Goal: Information Seeking & Learning: Learn about a topic

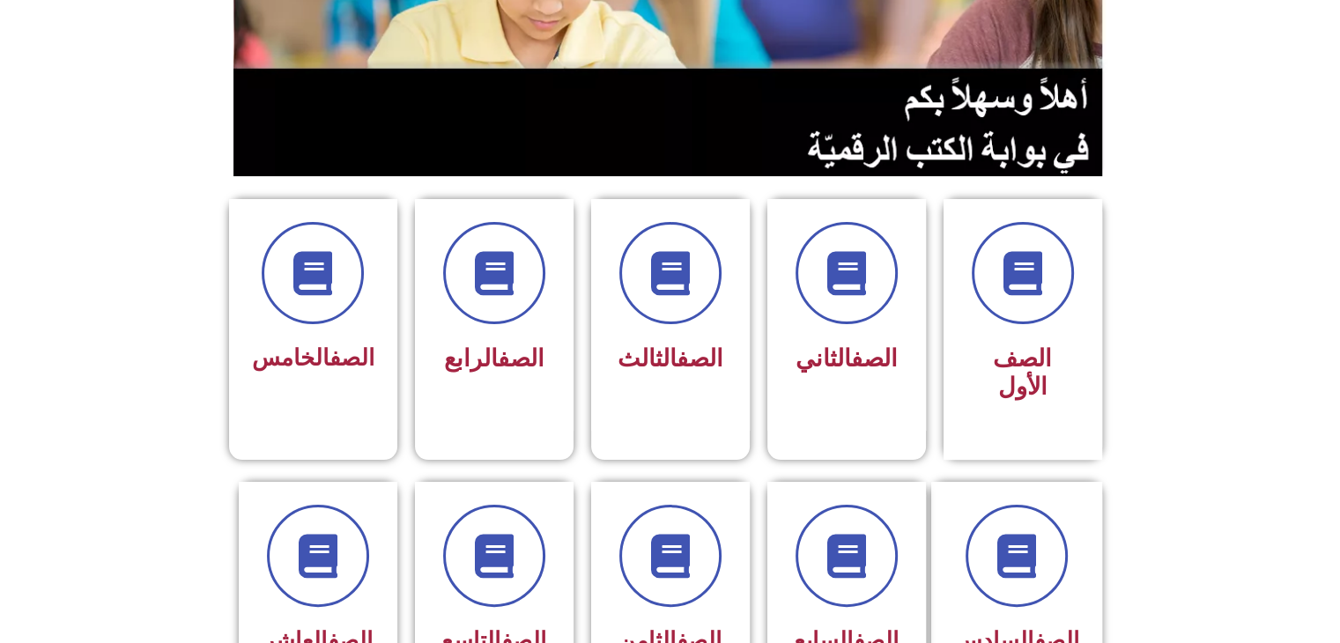
scroll to position [528, 0]
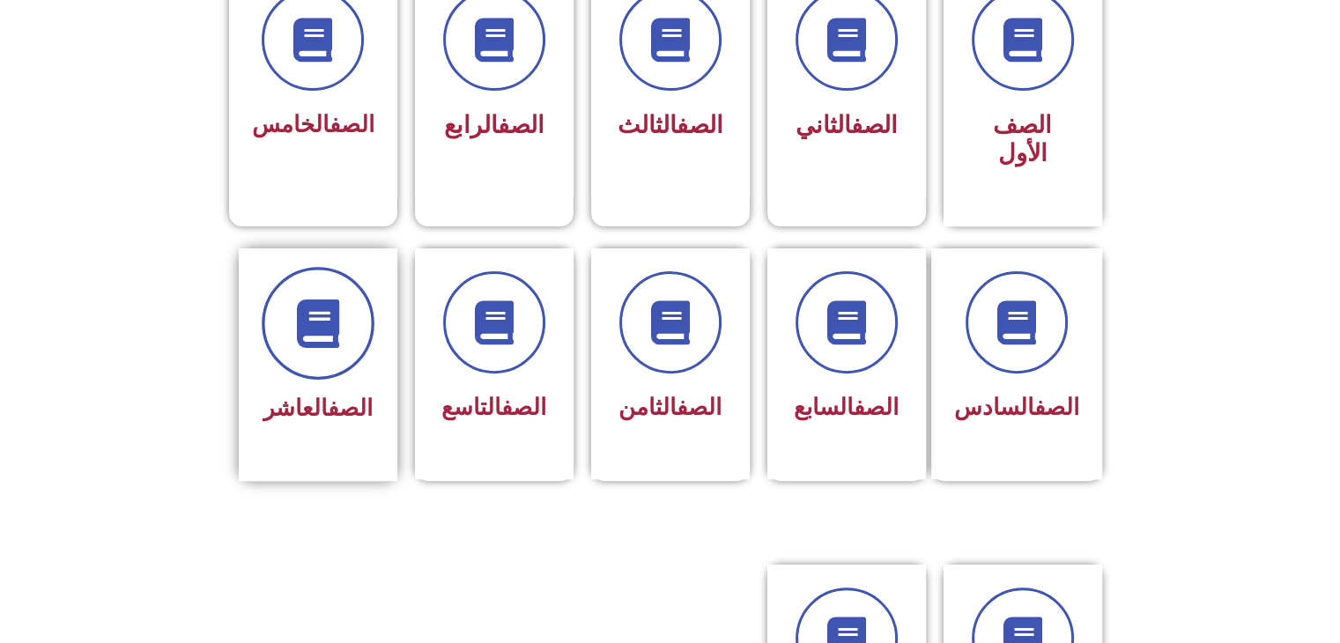
click at [321, 319] on span at bounding box center [318, 323] width 113 height 113
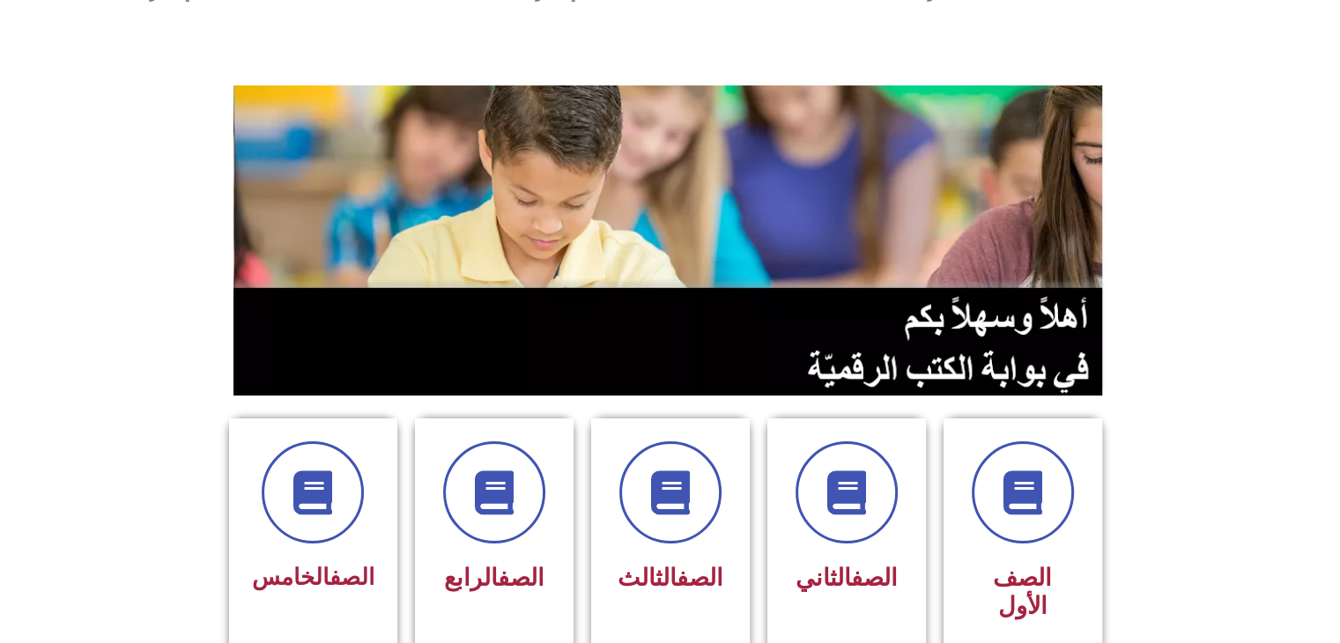
scroll to position [0, 0]
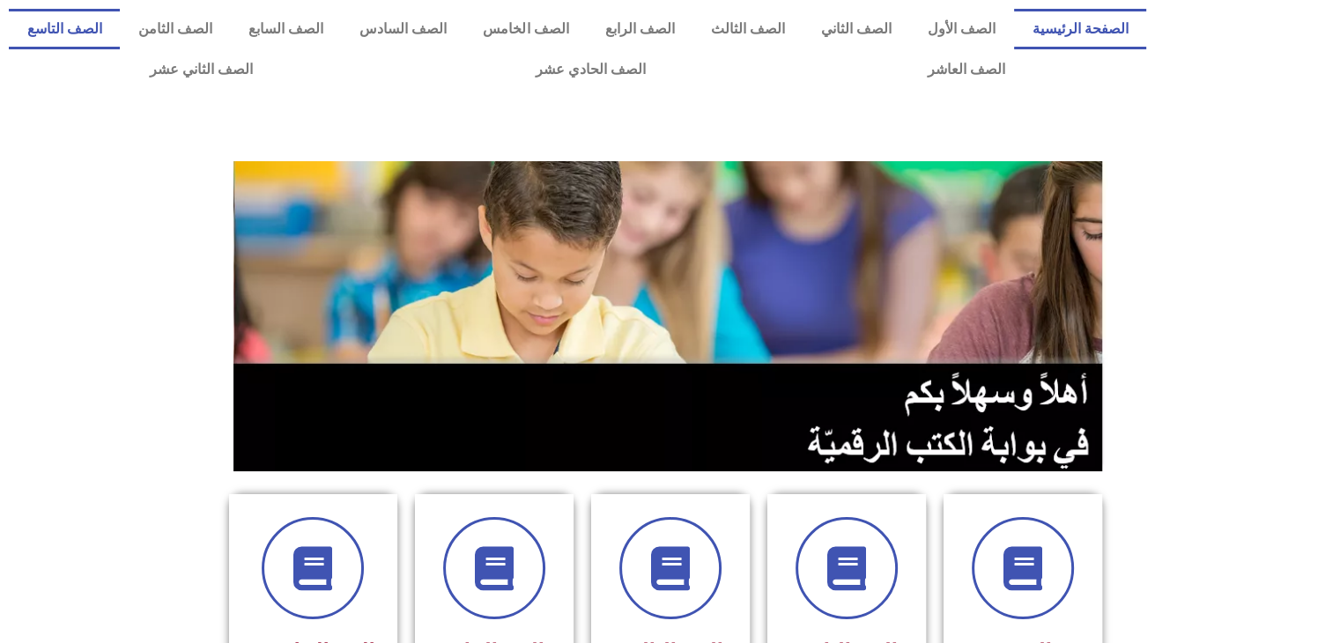
click at [120, 33] on link "الصف التاسع" at bounding box center [64, 29] width 111 height 41
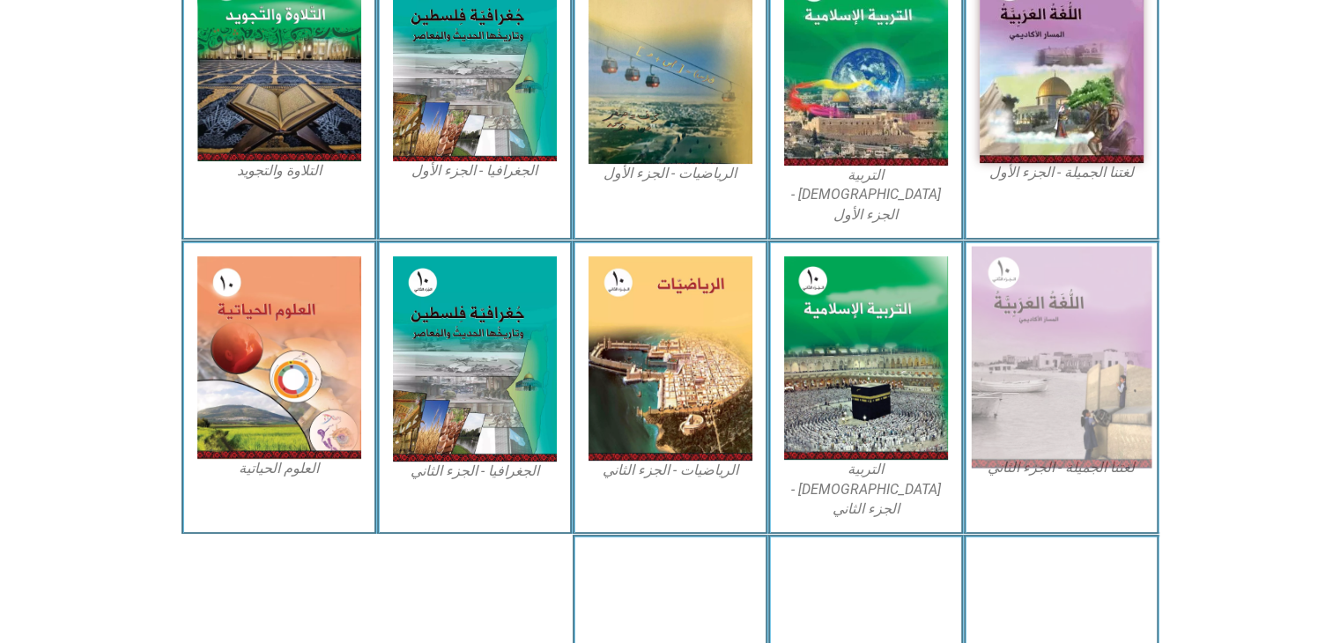
scroll to position [528, 0]
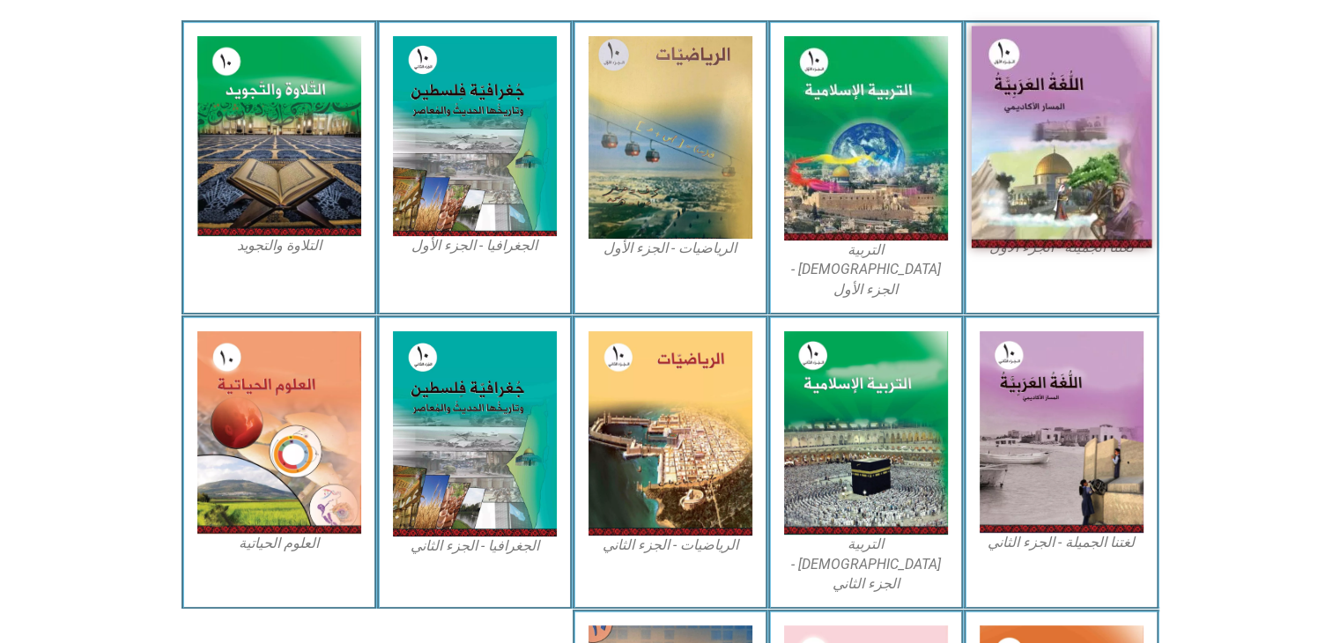
click at [1050, 129] on img at bounding box center [1061, 137] width 181 height 222
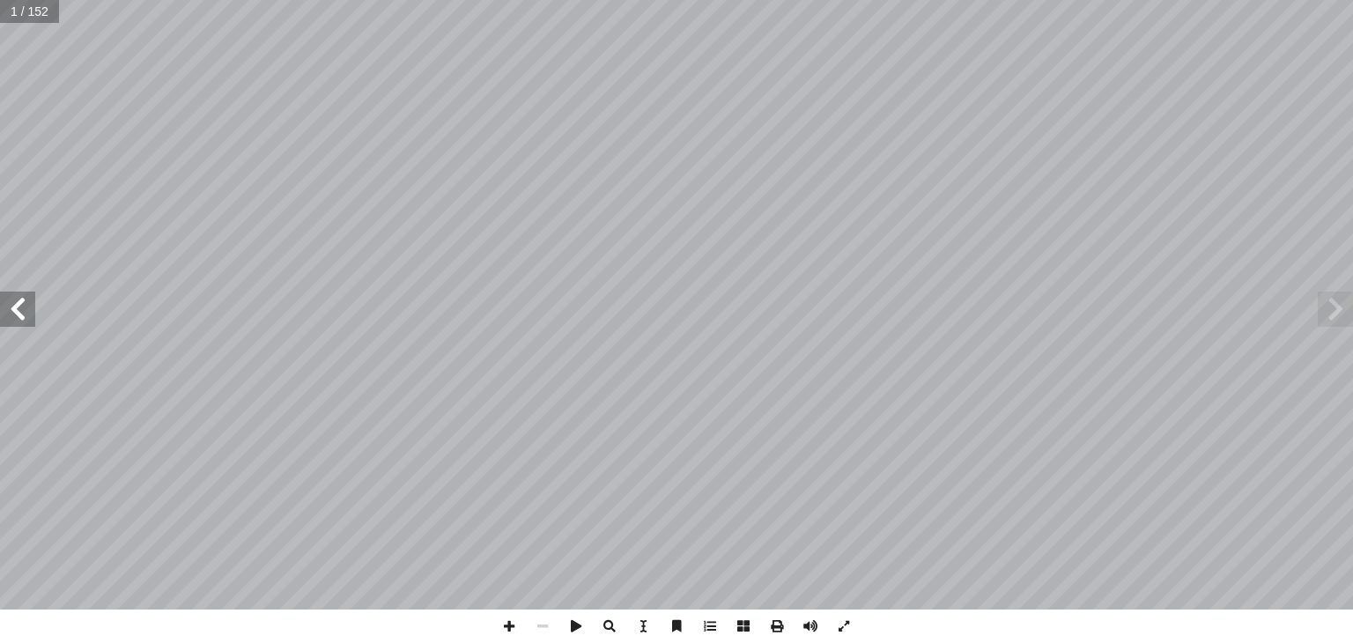
click at [7, 315] on span at bounding box center [17, 309] width 35 height 35
click at [7, 314] on span at bounding box center [17, 309] width 35 height 35
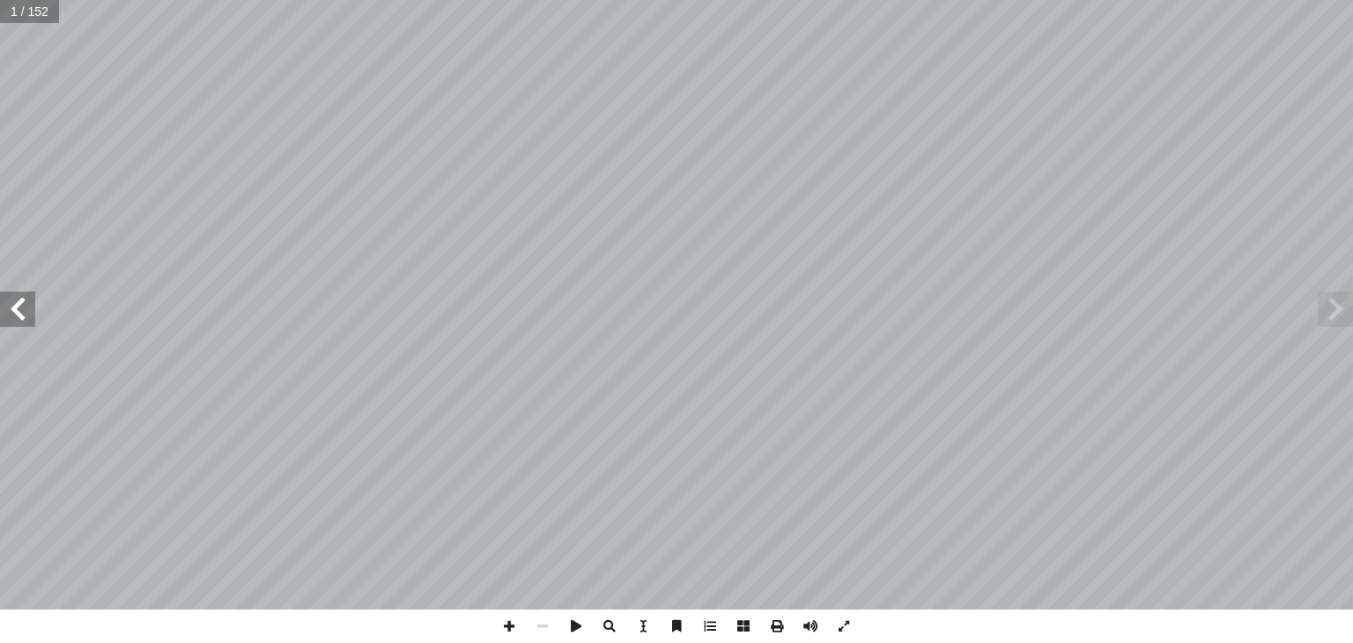
click at [7, 314] on span at bounding box center [17, 309] width 35 height 35
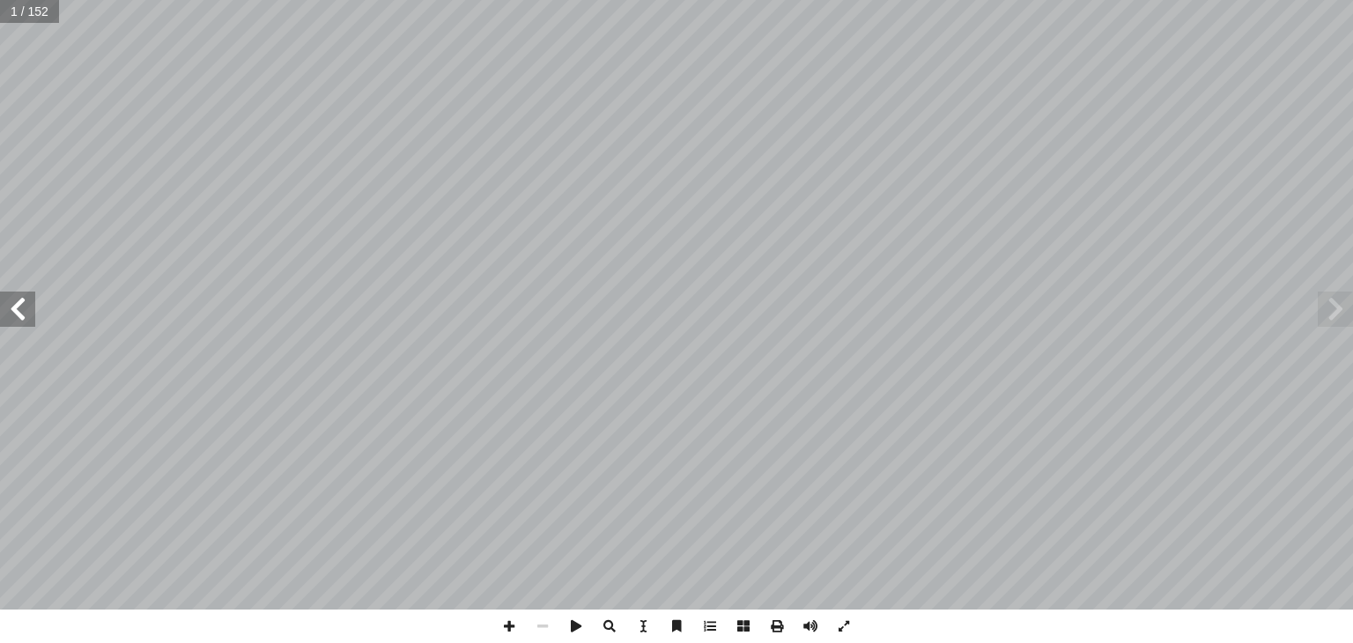
click at [7, 314] on span at bounding box center [17, 309] width 35 height 35
click at [8, 314] on span at bounding box center [17, 309] width 35 height 35
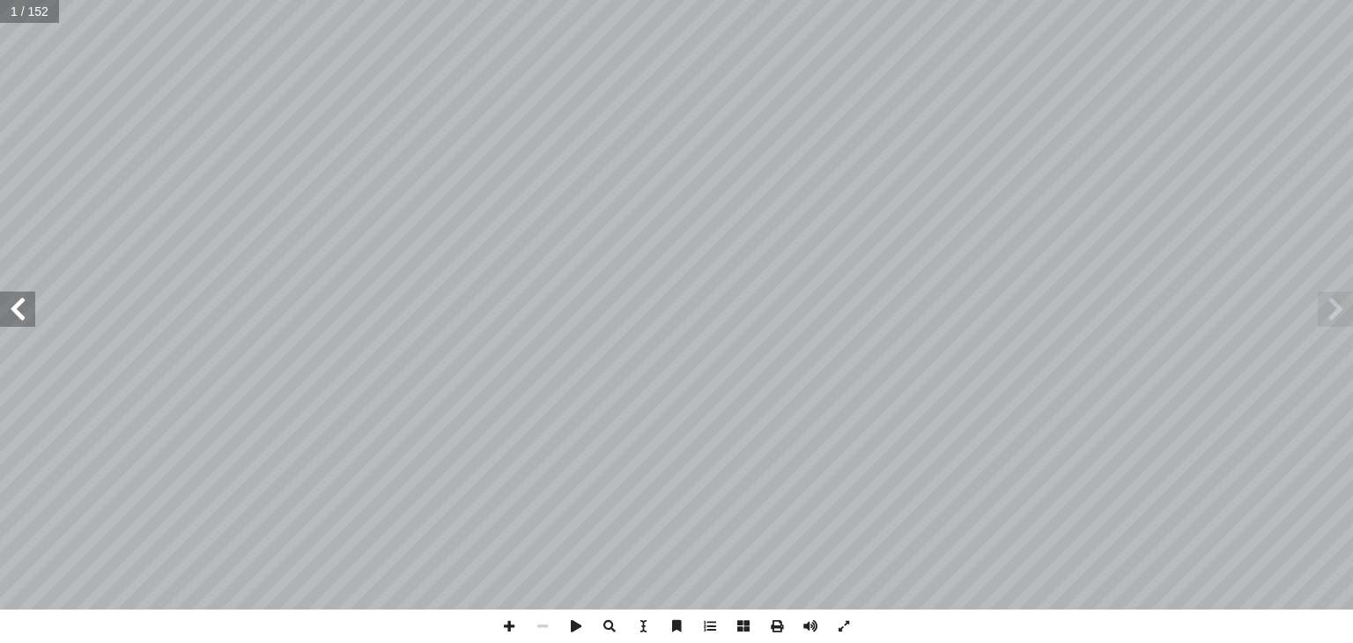
click at [8, 314] on span at bounding box center [17, 309] width 35 height 35
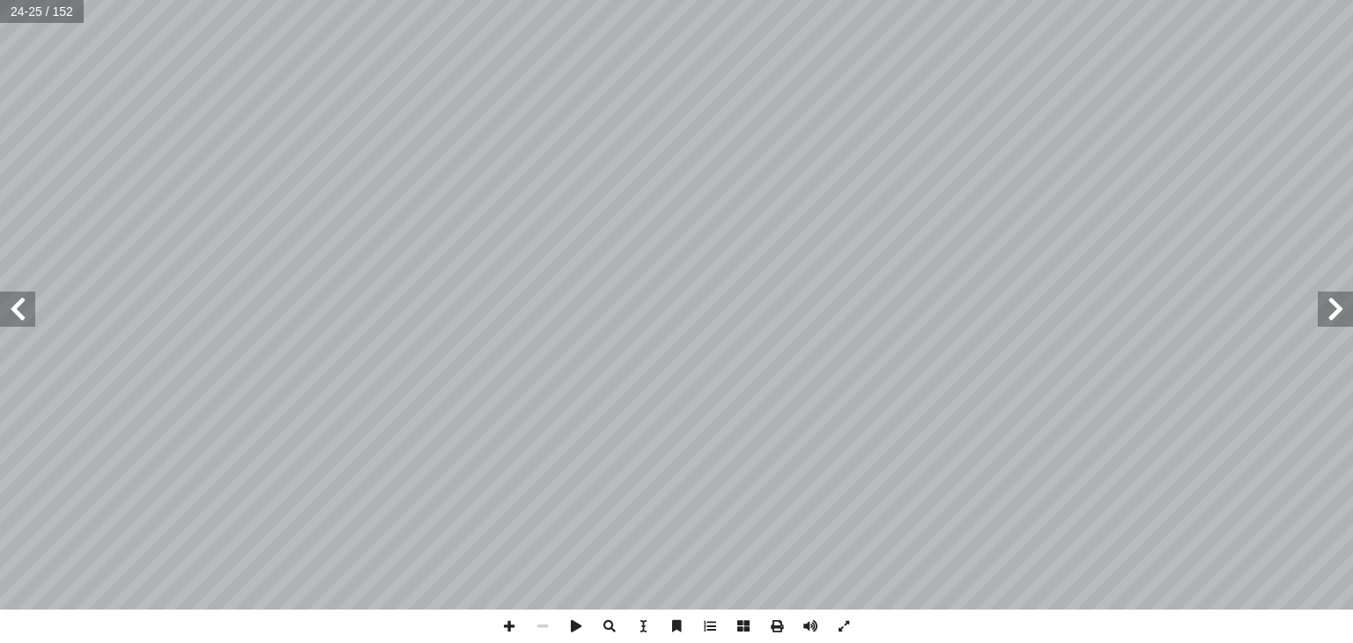
click at [8, 314] on span at bounding box center [17, 309] width 35 height 35
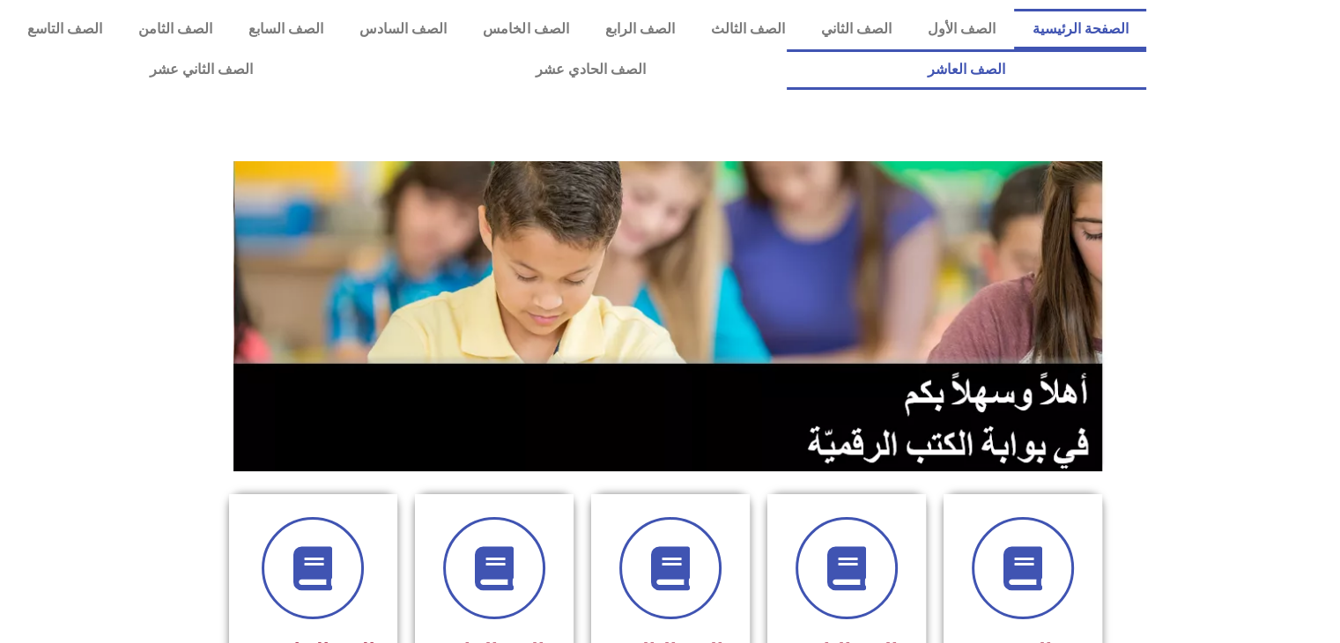
click at [786, 49] on link "الصف العاشر" at bounding box center [965, 69] width 359 height 41
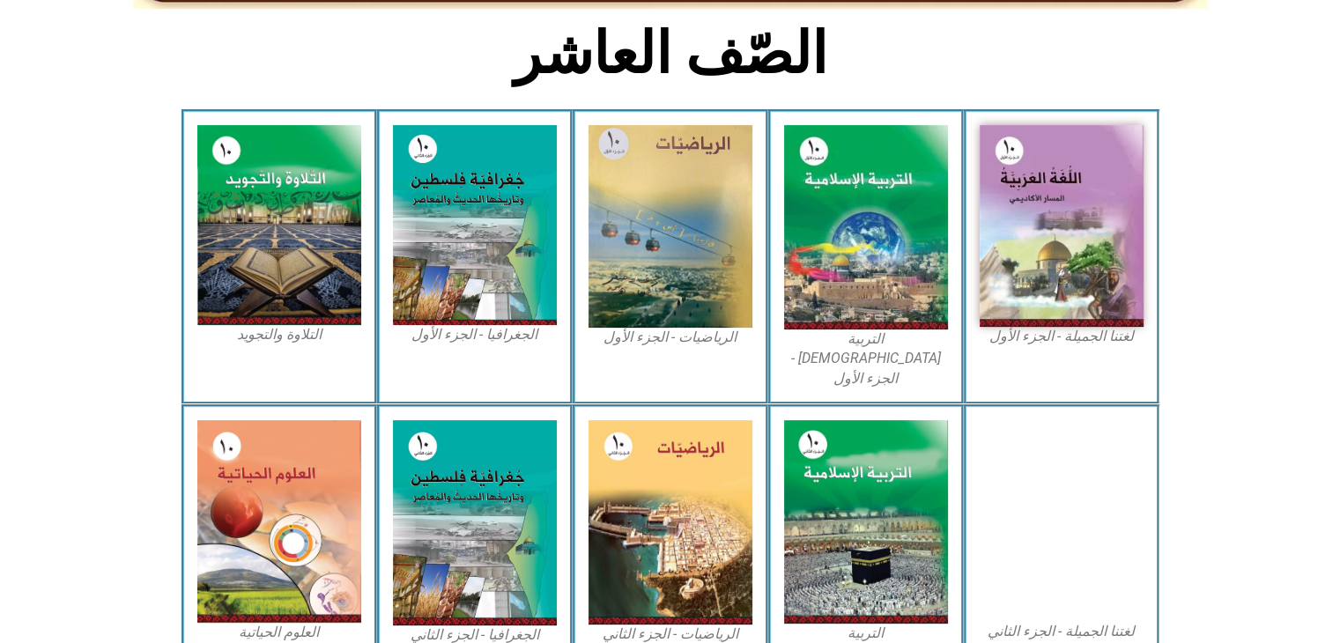
scroll to position [440, 0]
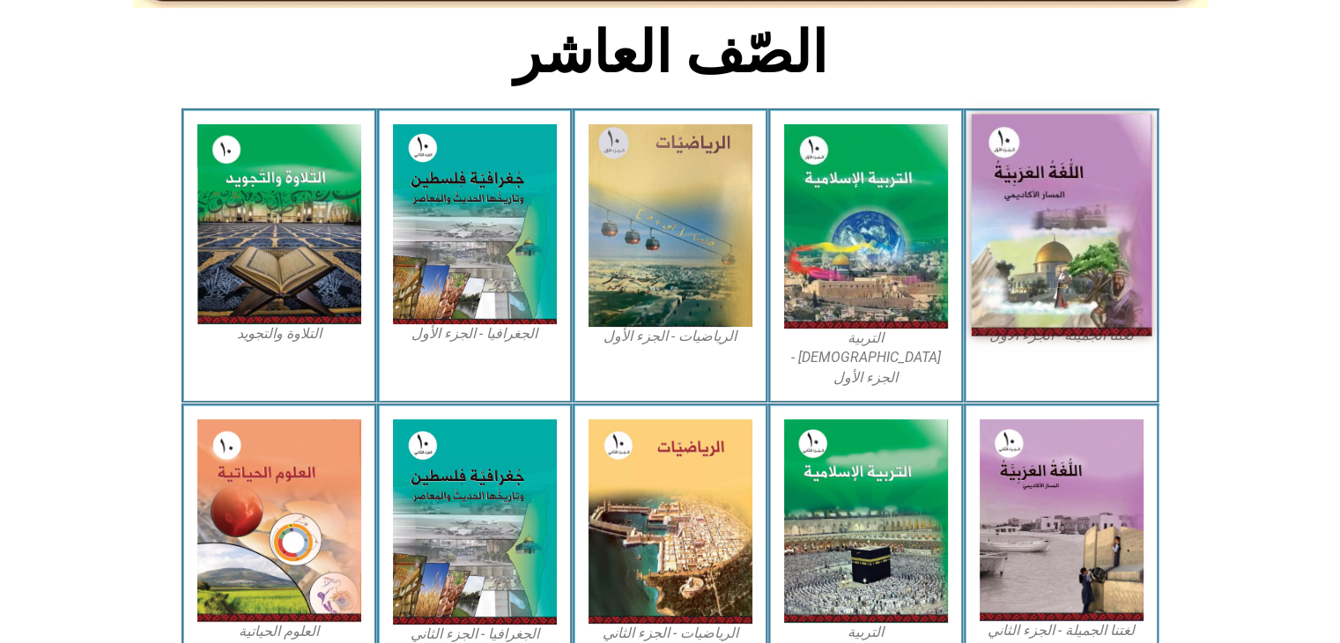
click at [1144, 226] on img at bounding box center [1061, 225] width 181 height 222
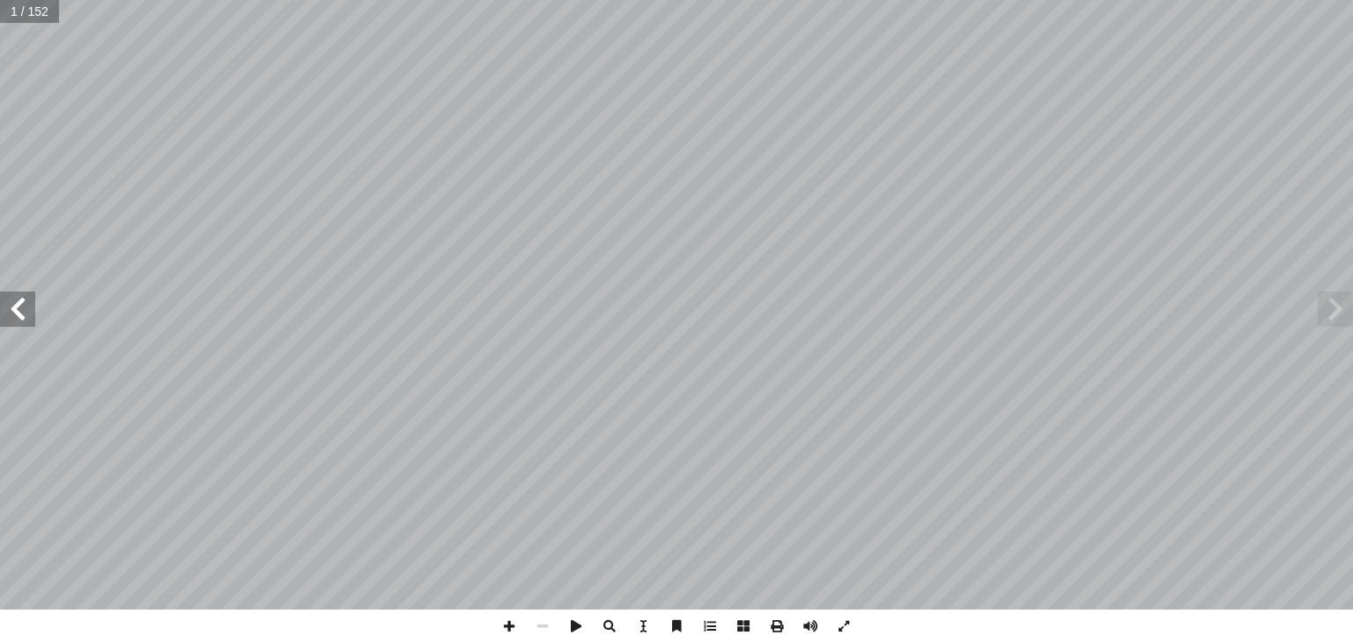
click at [11, 311] on span at bounding box center [17, 309] width 35 height 35
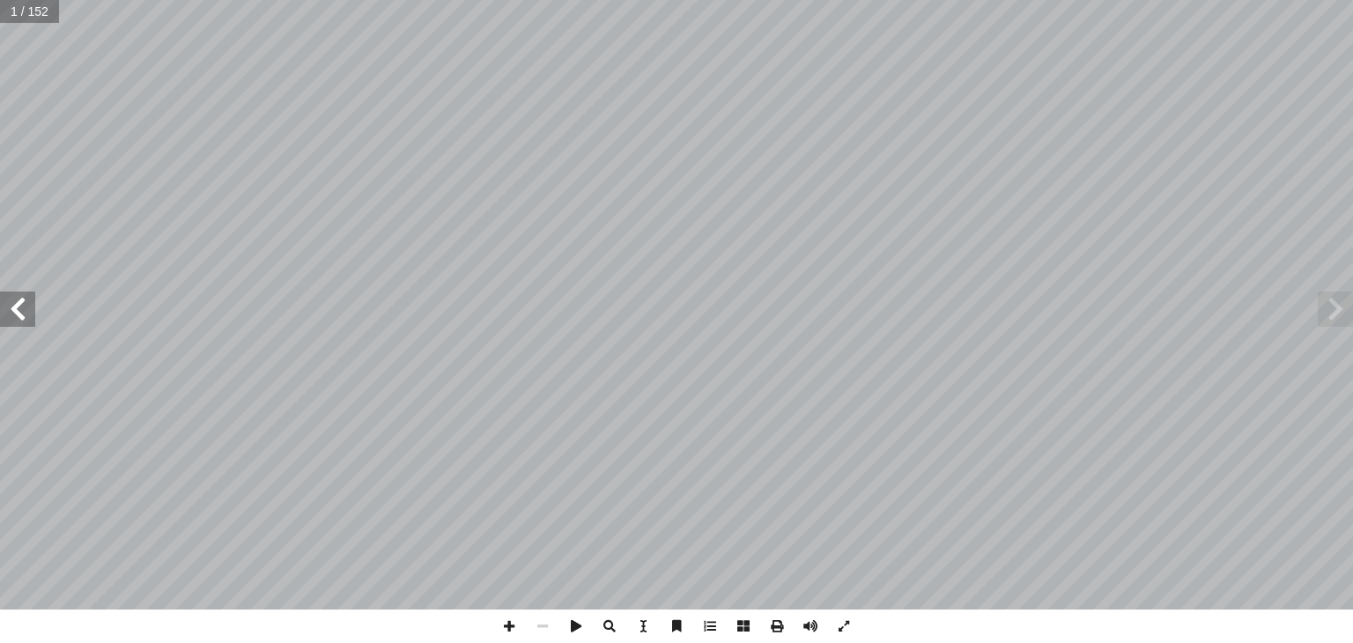
click at [11, 311] on span at bounding box center [17, 309] width 35 height 35
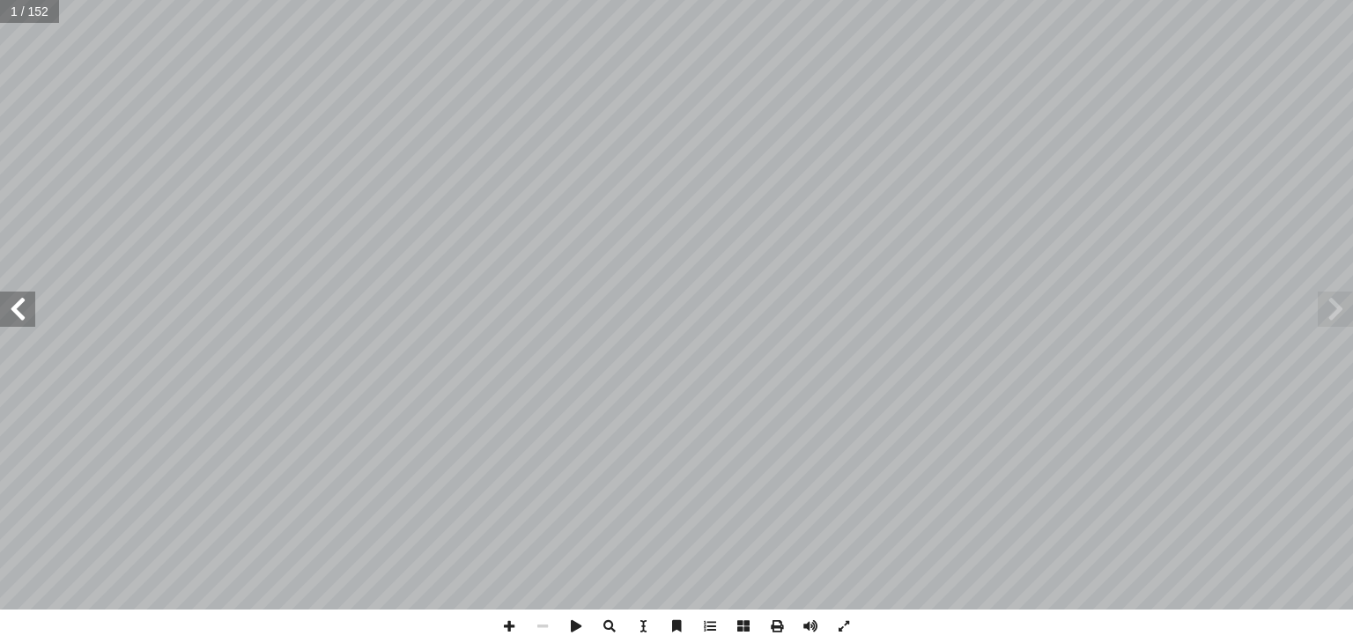
click at [11, 310] on span at bounding box center [17, 309] width 35 height 35
click at [24, 277] on div "ُ ة َّ إ ِ B َ R َ The ُ ة َ G ُّ The ّ Academic A The ُ The path Leaf: A A ّ T…" at bounding box center [676, 304] width 1353 height 609
click at [27, 292] on span at bounding box center [17, 309] width 35 height 35
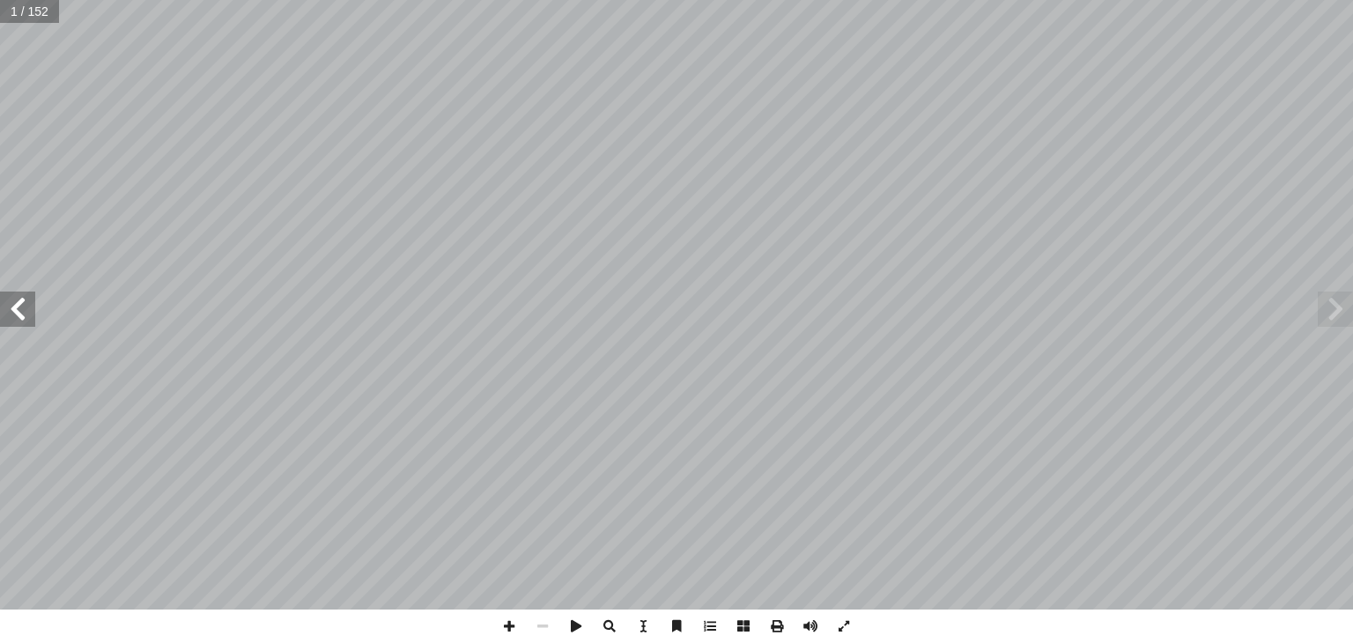
click at [28, 293] on span at bounding box center [17, 309] width 35 height 35
click at [26, 314] on span at bounding box center [17, 309] width 35 height 35
click at [25, 314] on span at bounding box center [17, 309] width 35 height 35
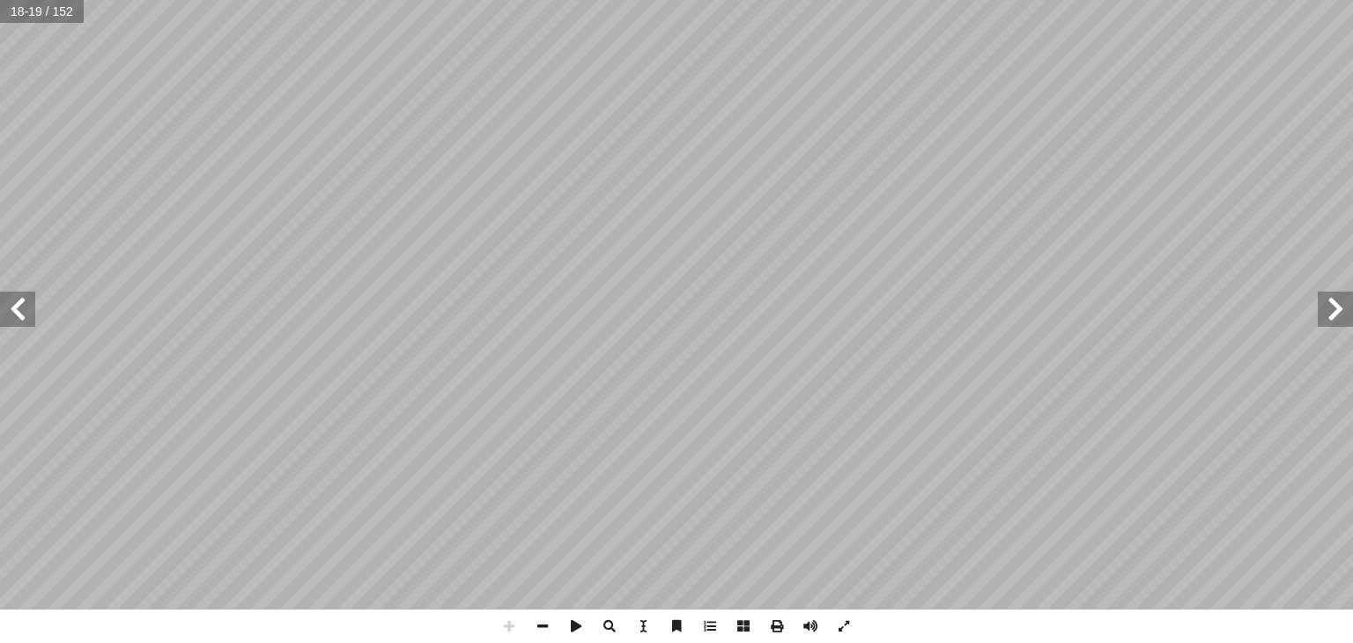
click at [25, 314] on span at bounding box center [17, 309] width 35 height 35
click at [25, 321] on span at bounding box center [17, 309] width 35 height 35
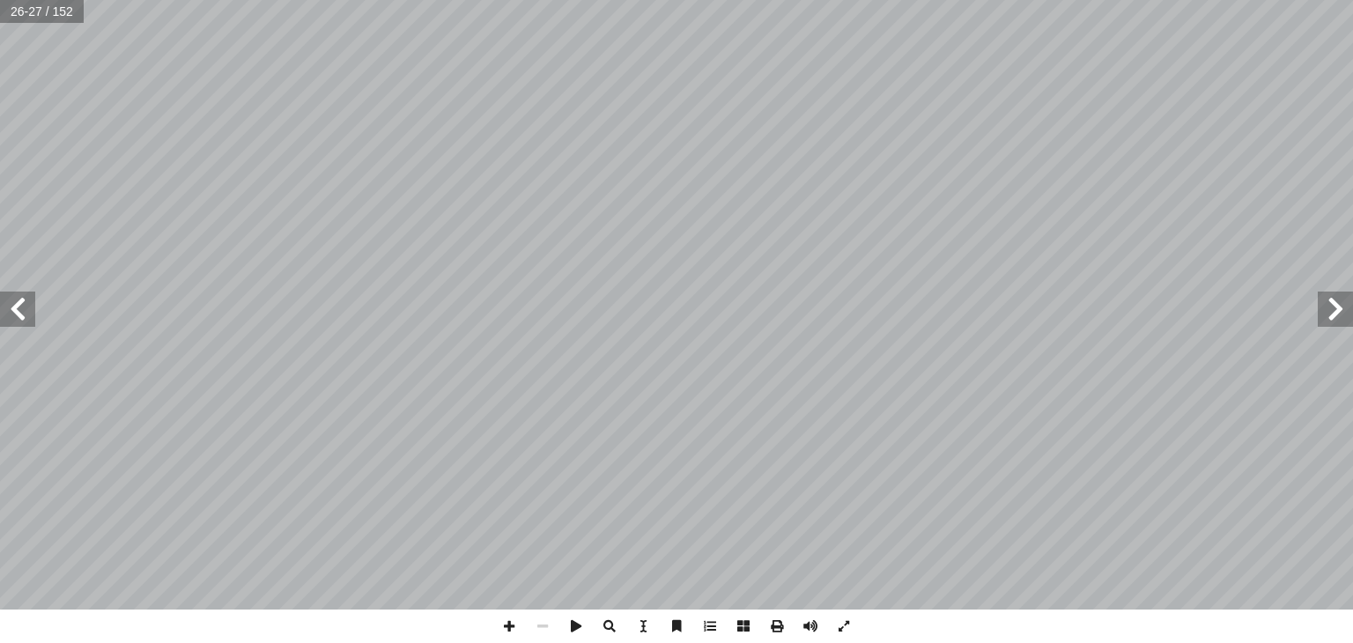
click at [18, 324] on span at bounding box center [17, 309] width 35 height 35
click at [26, 324] on span at bounding box center [17, 309] width 35 height 35
click at [1337, 311] on span at bounding box center [1334, 309] width 35 height 35
click at [1325, 317] on span at bounding box center [1334, 309] width 35 height 35
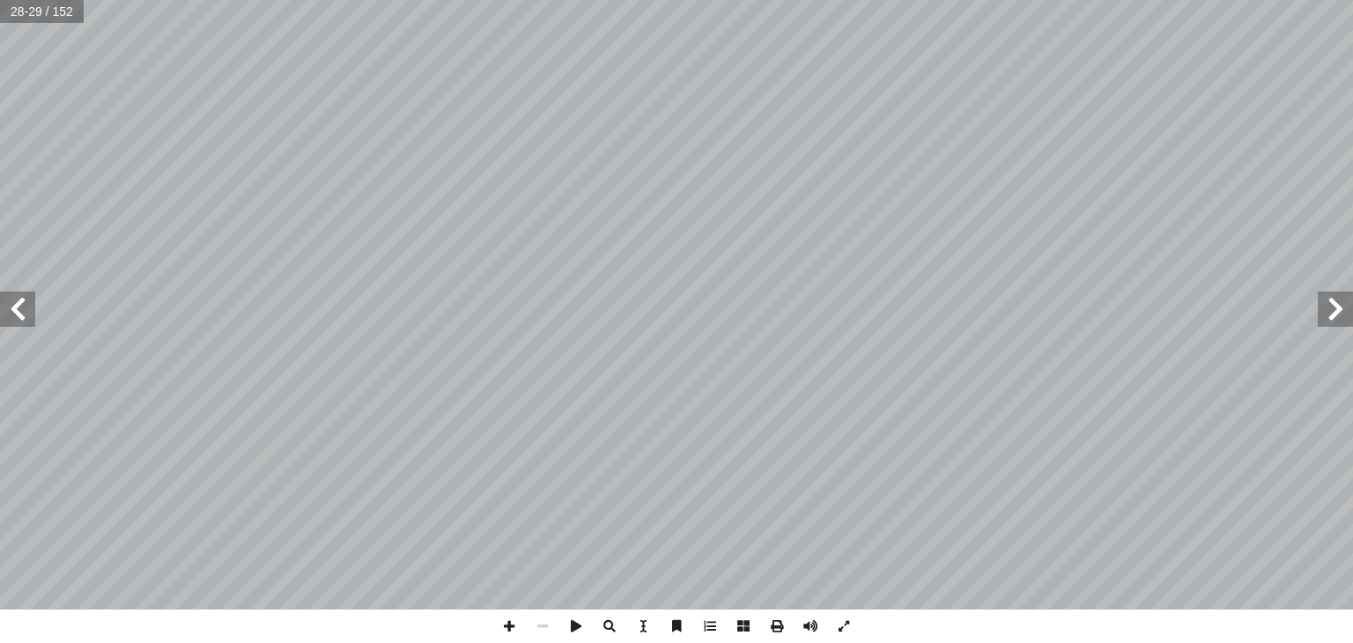
click at [20, 321] on span at bounding box center [17, 309] width 35 height 35
click at [1332, 318] on span at bounding box center [1334, 309] width 35 height 35
click at [1335, 299] on span at bounding box center [1334, 309] width 35 height 35
click at [26, 318] on span at bounding box center [17, 309] width 35 height 35
click at [1339, 323] on span at bounding box center [1334, 309] width 35 height 35
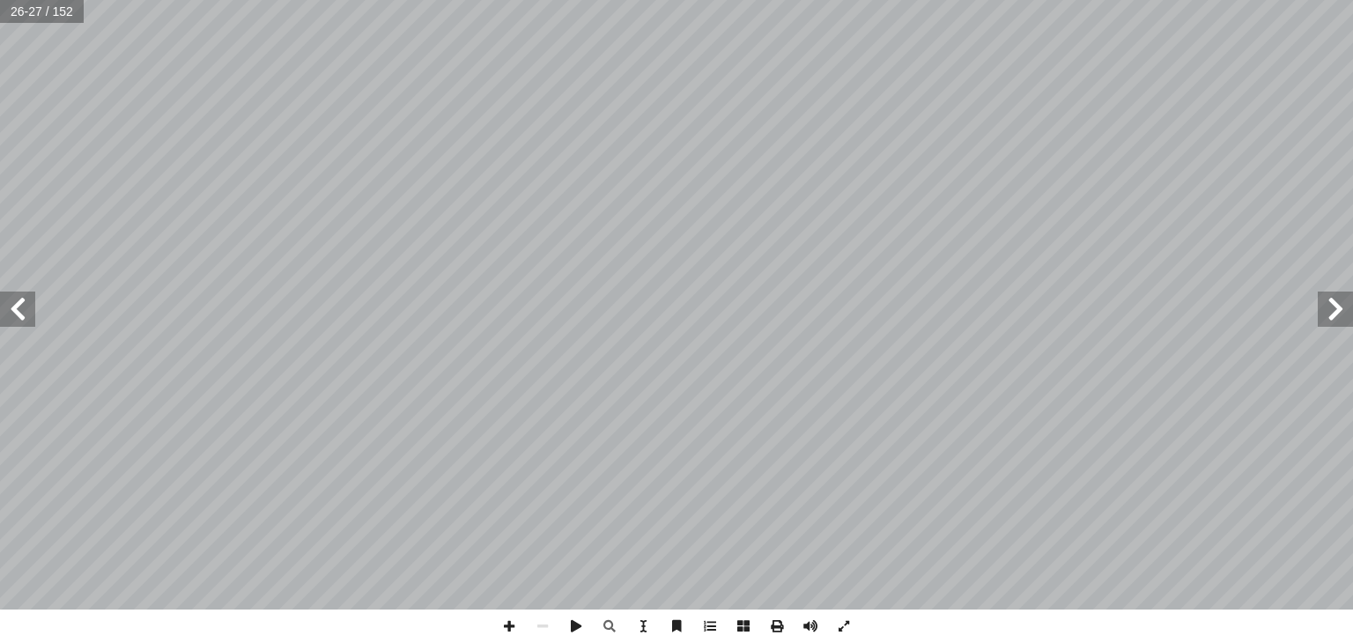
click at [0, 314] on span at bounding box center [17, 309] width 35 height 35
click at [1340, 321] on span at bounding box center [1334, 309] width 35 height 35
drag, startPoint x: 24, startPoint y: 307, endPoint x: 30, endPoint y: 318, distance: 12.2
click at [25, 307] on span at bounding box center [17, 309] width 35 height 35
drag, startPoint x: 1335, startPoint y: 308, endPoint x: 1331, endPoint y: 292, distance: 17.3
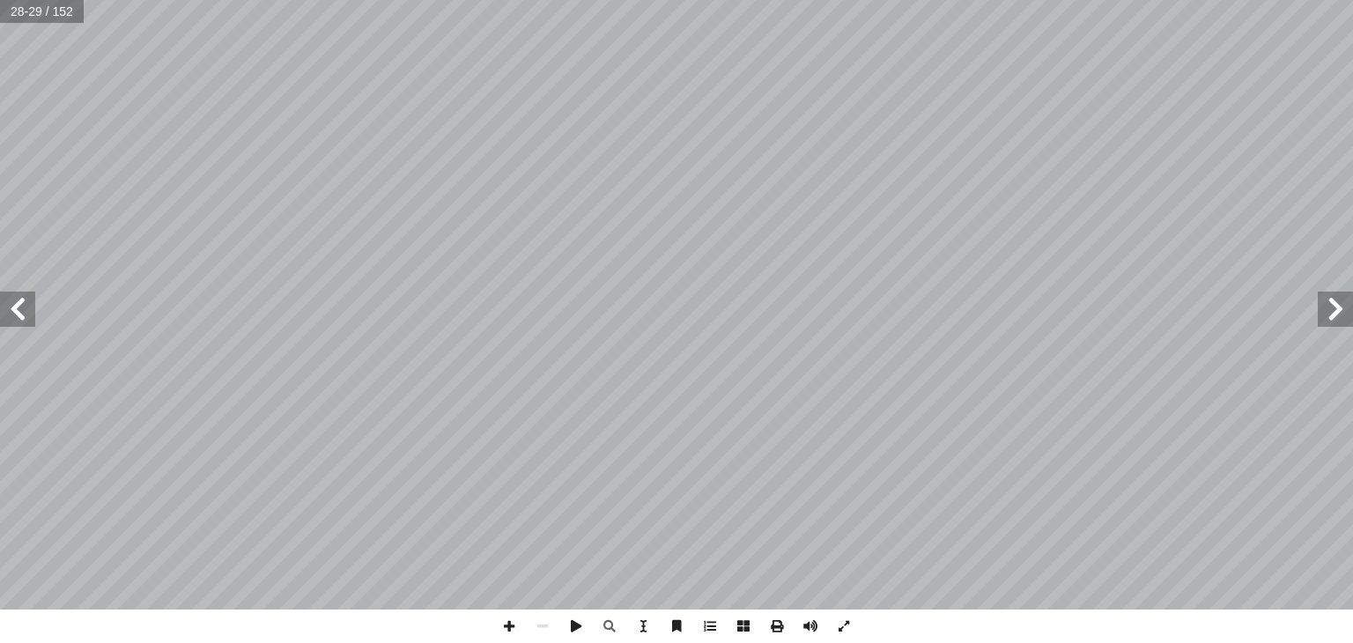
click at [1335, 307] on span at bounding box center [1334, 309] width 35 height 35
click at [24, 304] on span at bounding box center [17, 309] width 35 height 35
click at [1352, 316] on span at bounding box center [1334, 309] width 35 height 35
click at [24, 312] on span at bounding box center [17, 309] width 35 height 35
click at [1332, 321] on span at bounding box center [1334, 309] width 35 height 35
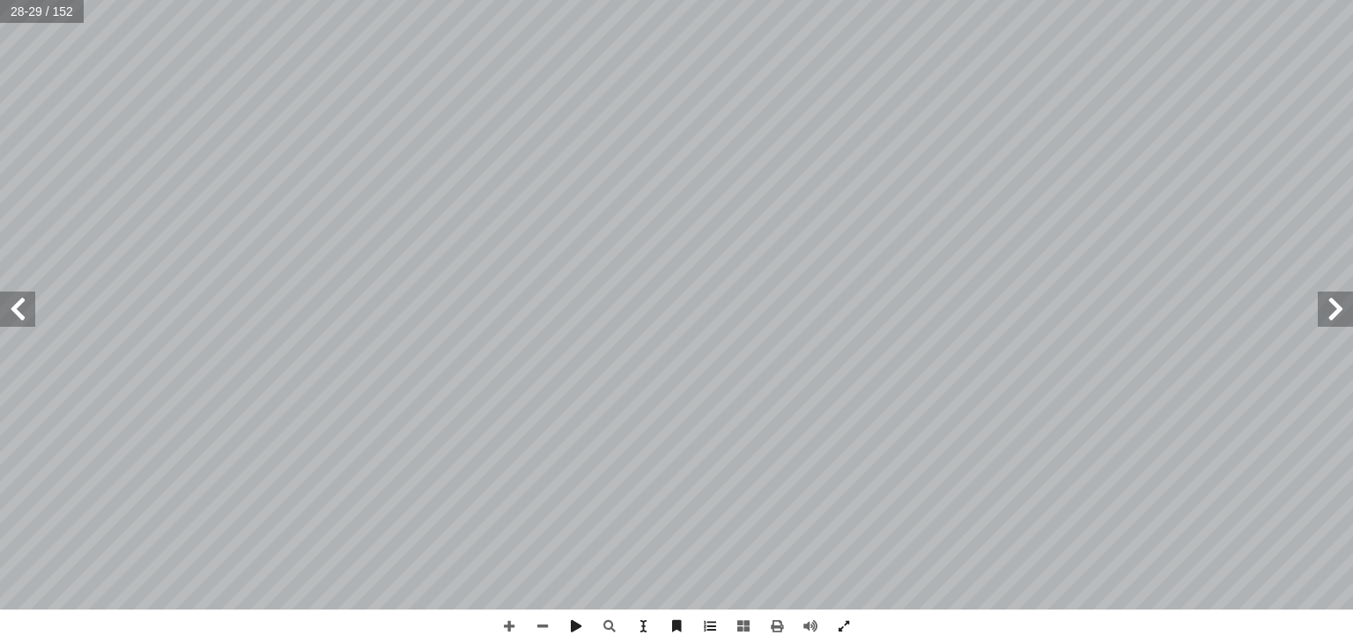
click at [1335, 311] on span at bounding box center [1334, 309] width 35 height 35
click at [18, 307] on span at bounding box center [17, 309] width 35 height 35
click at [1332, 321] on span at bounding box center [1334, 309] width 35 height 35
click at [1322, 304] on span at bounding box center [1334, 309] width 35 height 35
click at [1341, 308] on span at bounding box center [1334, 309] width 35 height 35
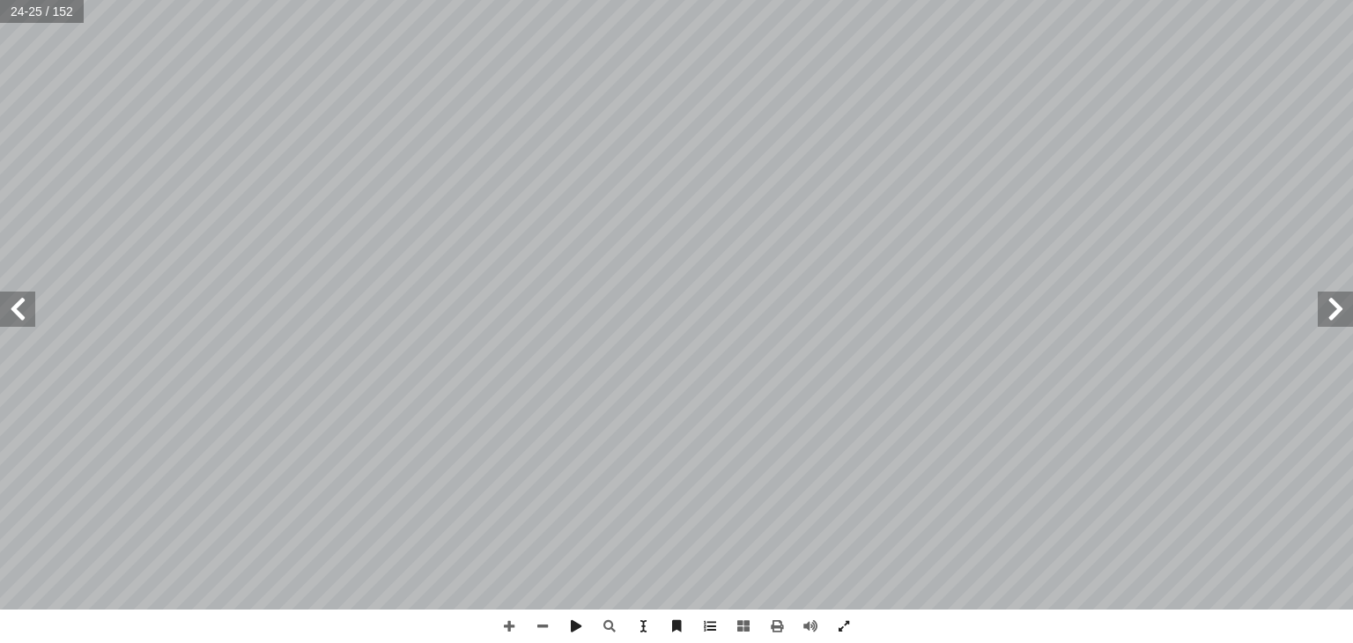
click at [1338, 314] on span at bounding box center [1334, 309] width 35 height 35
click at [547, 625] on span at bounding box center [542, 625] width 33 height 33
click at [512, 631] on span at bounding box center [508, 625] width 33 height 33
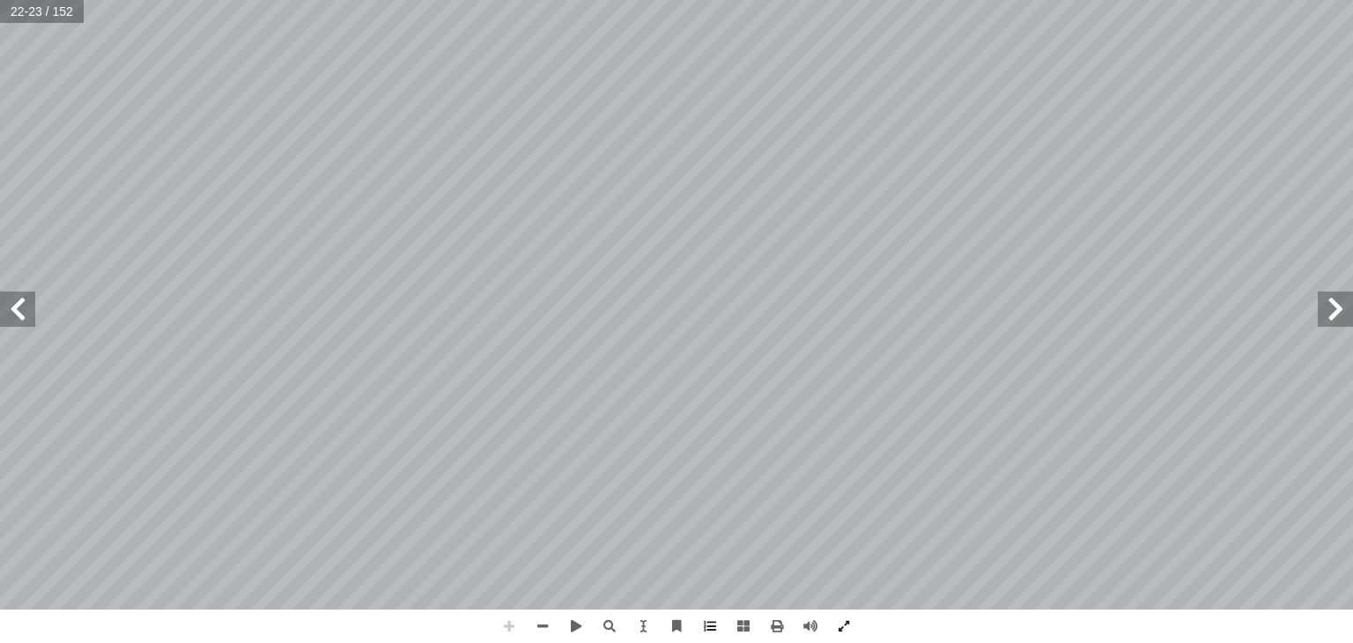
click at [512, 631] on span at bounding box center [508, 625] width 33 height 33
click at [535, 628] on span at bounding box center [542, 625] width 33 height 33
click at [536, 627] on span at bounding box center [542, 625] width 33 height 33
click at [538, 627] on span at bounding box center [542, 625] width 33 height 33
click at [577, 628] on span at bounding box center [575, 625] width 33 height 33
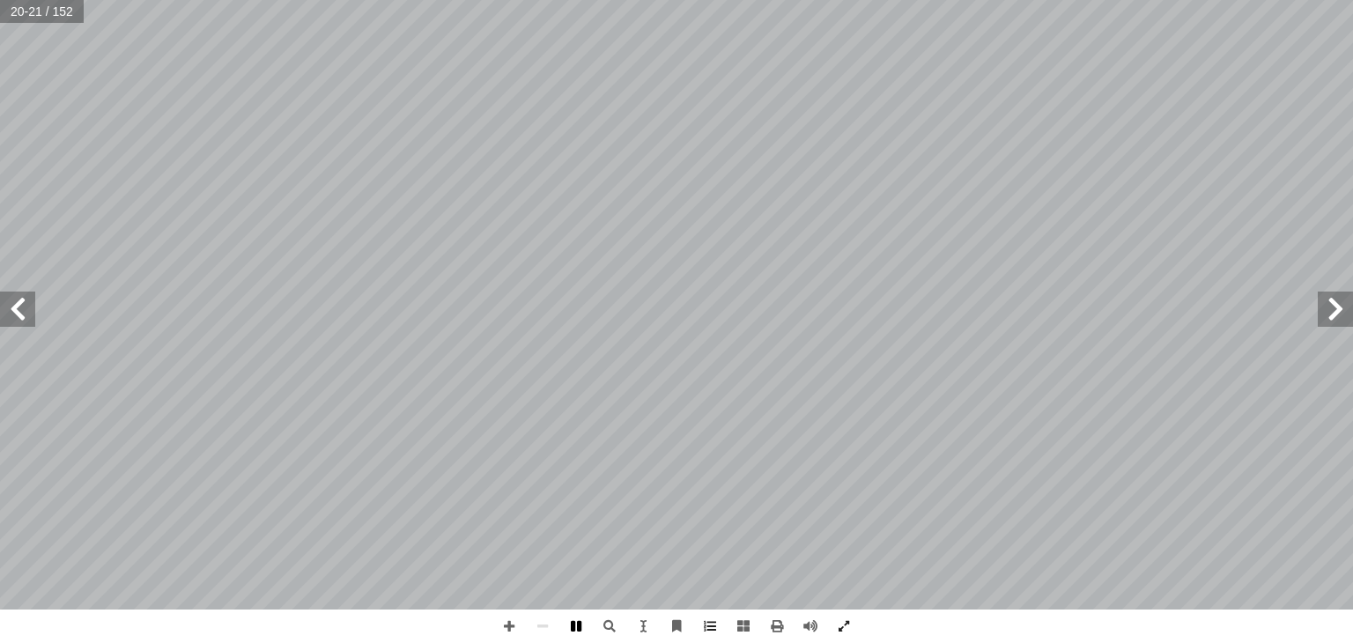
click at [574, 628] on span at bounding box center [575, 625] width 33 height 33
click at [581, 625] on span at bounding box center [575, 625] width 33 height 33
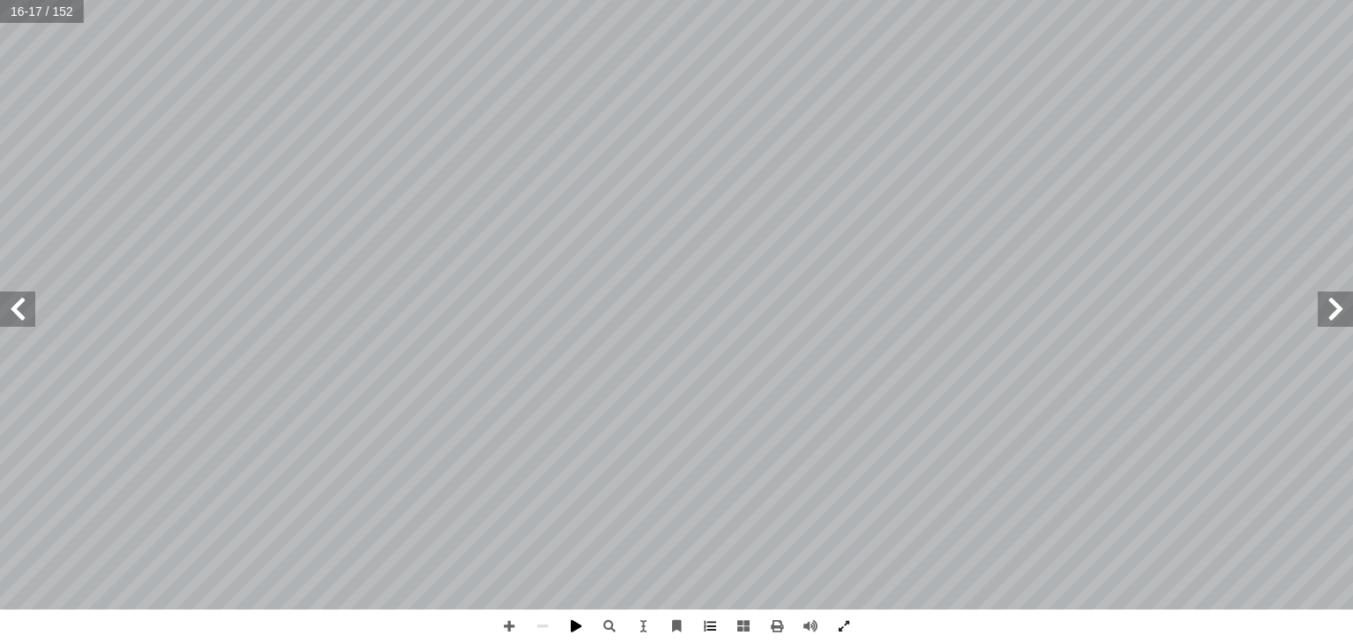
click at [565, 627] on span at bounding box center [575, 625] width 33 height 33
click at [565, 626] on span at bounding box center [575, 625] width 33 height 33
click at [15, 314] on span at bounding box center [17, 309] width 35 height 35
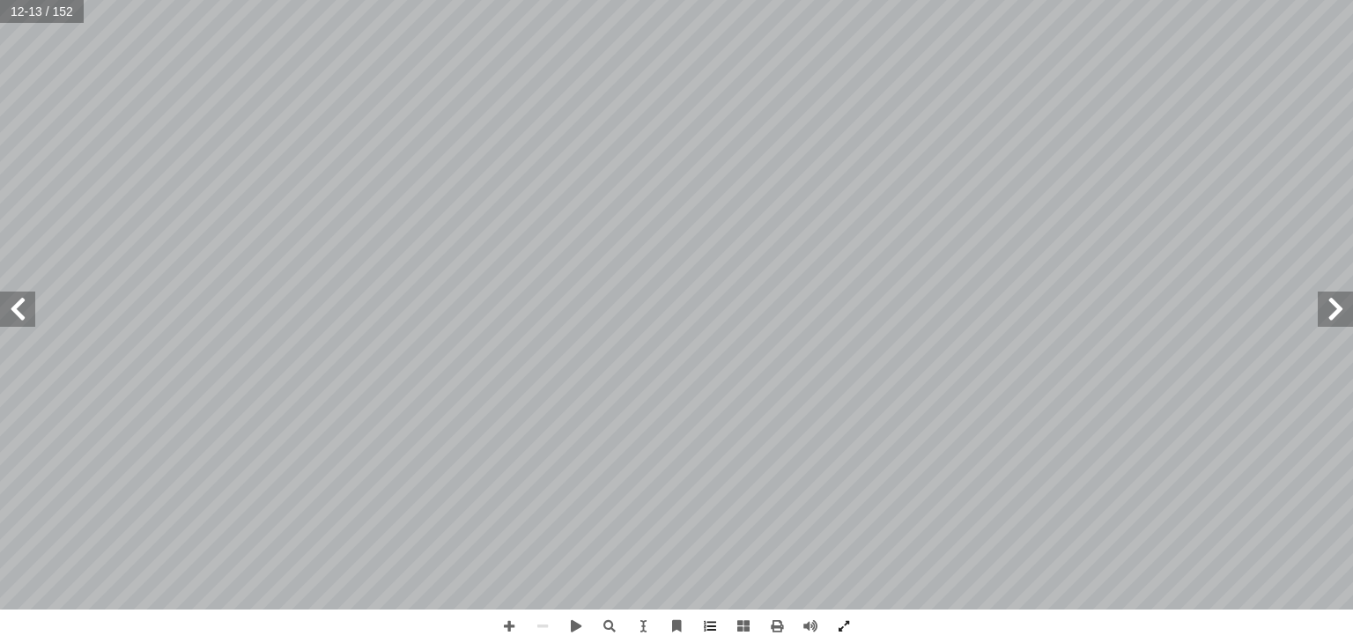
click at [15, 314] on span at bounding box center [17, 309] width 35 height 35
click at [579, 633] on span at bounding box center [575, 625] width 33 height 33
click at [1342, 317] on span at bounding box center [1334, 309] width 35 height 35
click at [1342, 309] on span at bounding box center [1334, 309] width 35 height 35
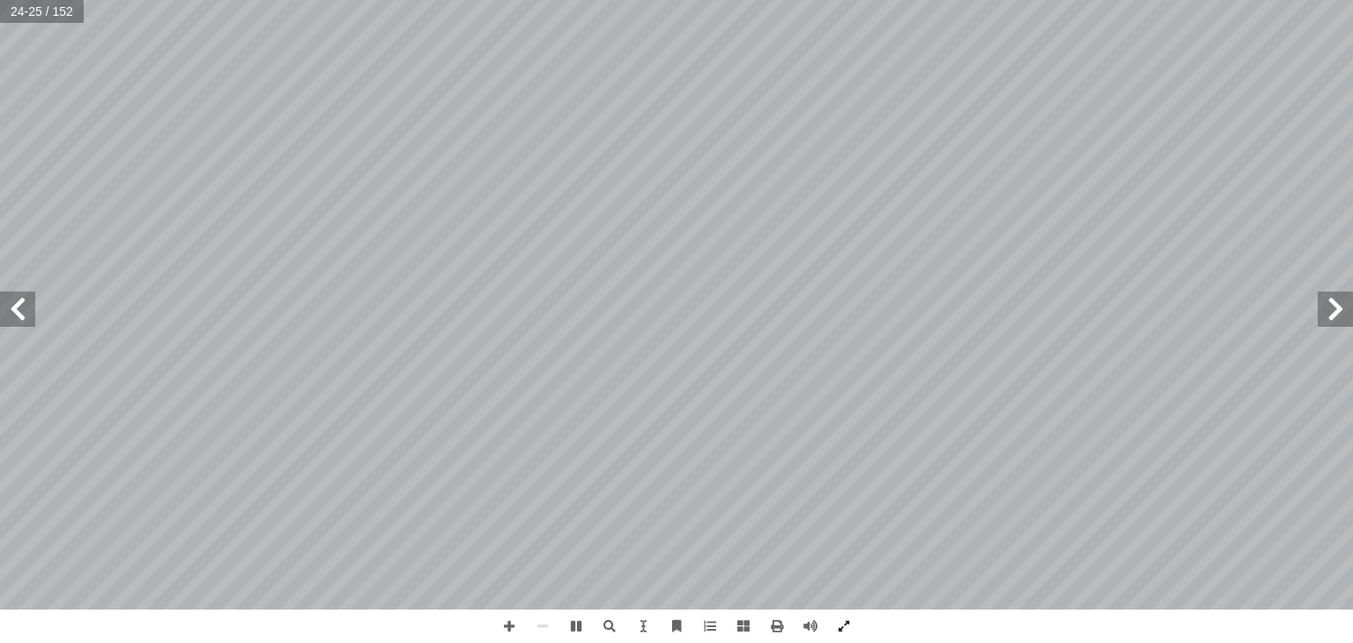
click at [1342, 309] on span at bounding box center [1334, 309] width 35 height 35
click at [581, 627] on span at bounding box center [575, 625] width 33 height 33
click at [1352, 311] on span at bounding box center [1334, 309] width 35 height 35
click at [835, 633] on span at bounding box center [843, 625] width 33 height 33
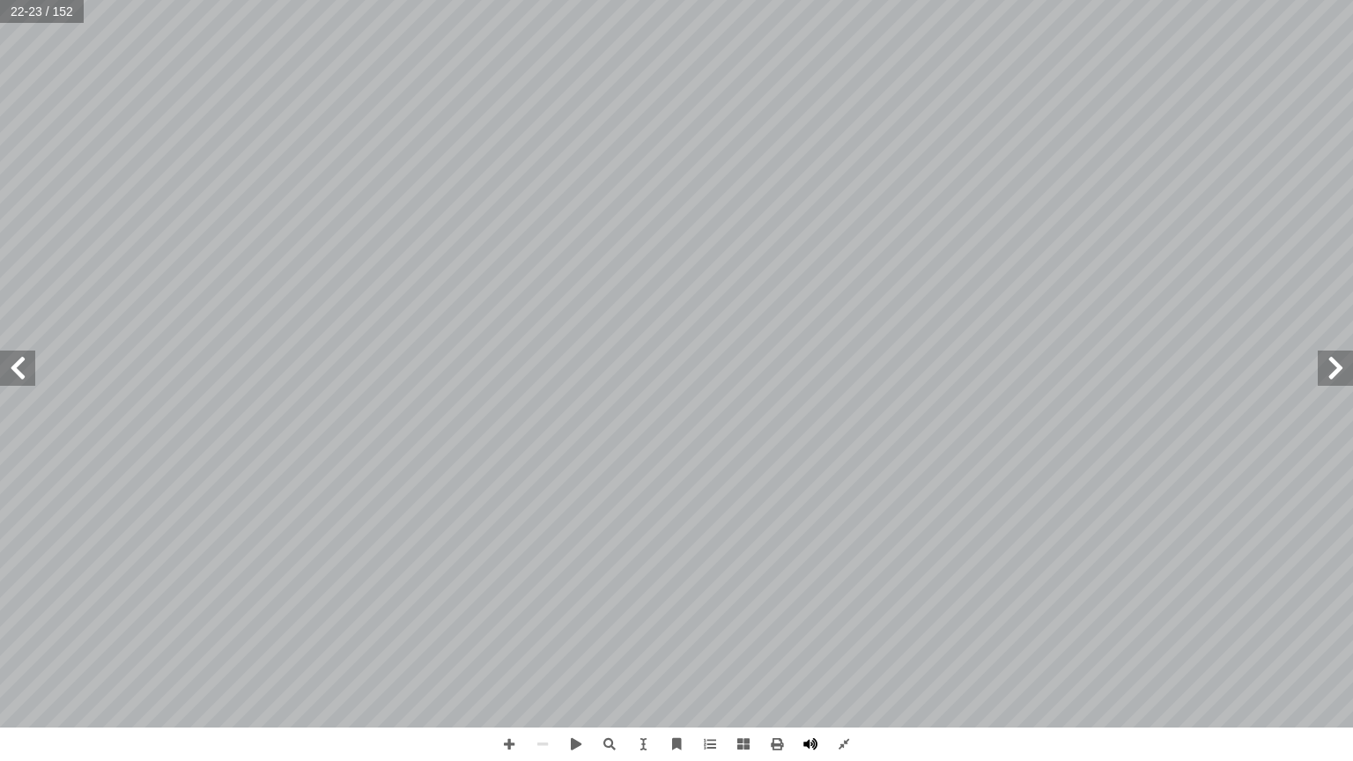
click at [812, 642] on span at bounding box center [809, 743] width 33 height 33
click at [675, 642] on span at bounding box center [676, 743] width 33 height 33
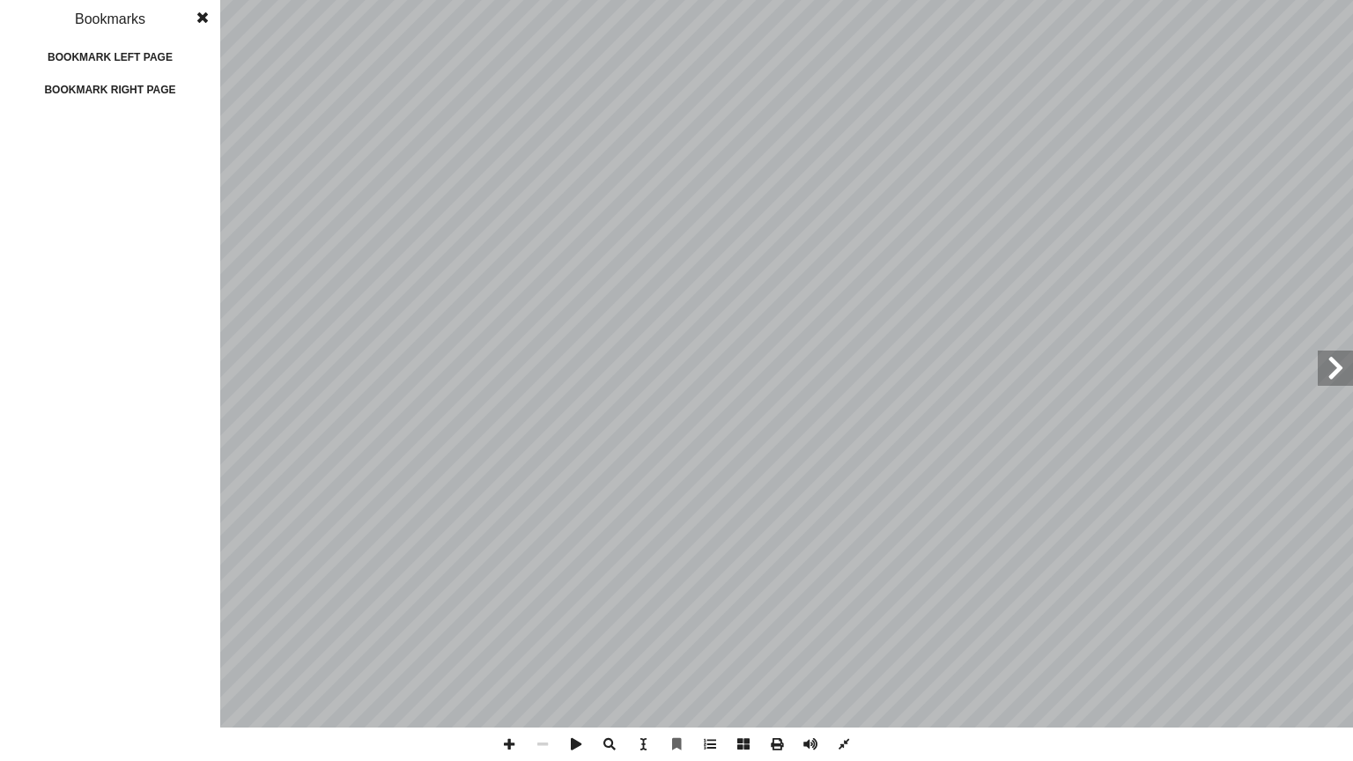
click at [201, 18] on span at bounding box center [203, 17] width 32 height 35
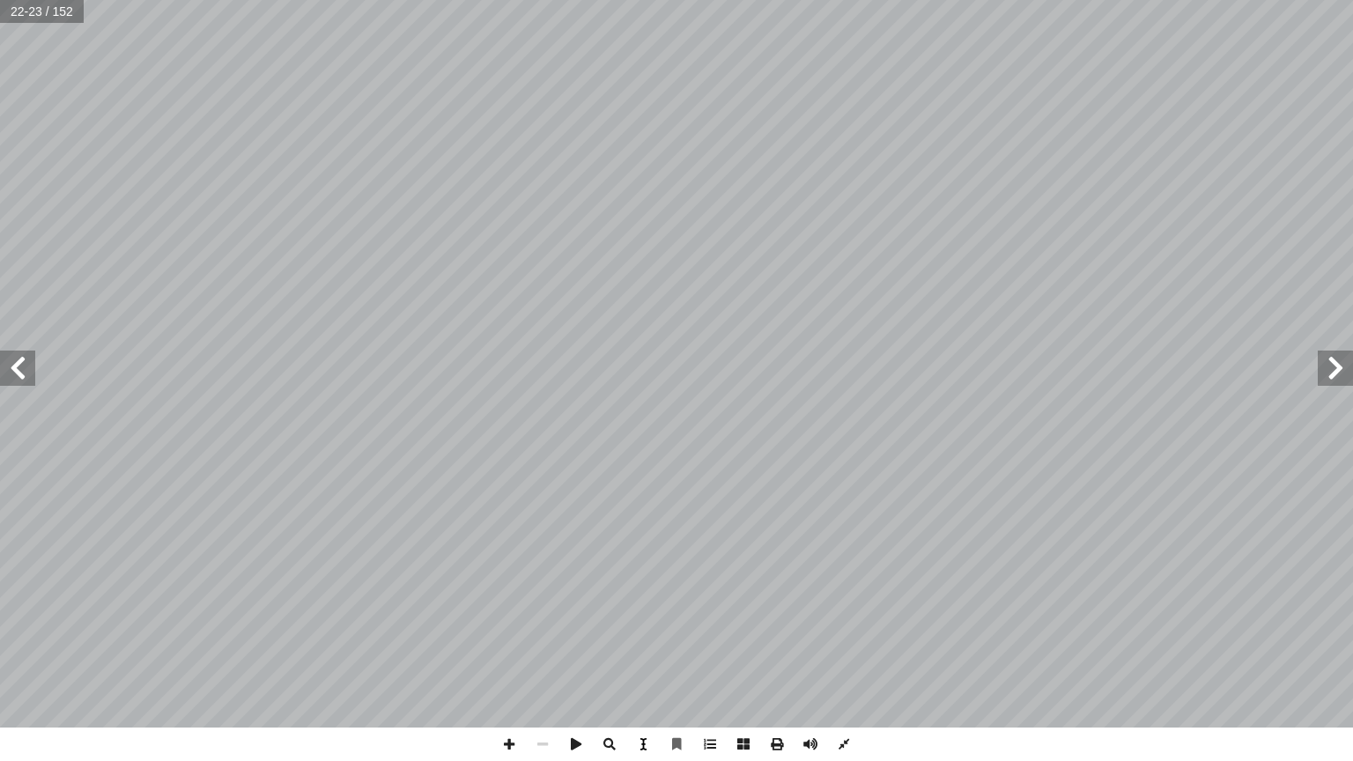
click at [638, 642] on span at bounding box center [642, 743] width 33 height 33
click at [632, 642] on span at bounding box center [642, 743] width 33 height 33
click at [645, 642] on span at bounding box center [642, 743] width 33 height 33
drag, startPoint x: 601, startPoint y: 479, endPoint x: 534, endPoint y: 516, distance: 77.2
click at [534, 516] on div "19 ِ ع َ M َ T ْ C ُ M ْ The َ And ِ ة َ L ْ And � The َ N ْ إ َ B ِ K َ R َ T …" at bounding box center [423, 363] width 506 height 654
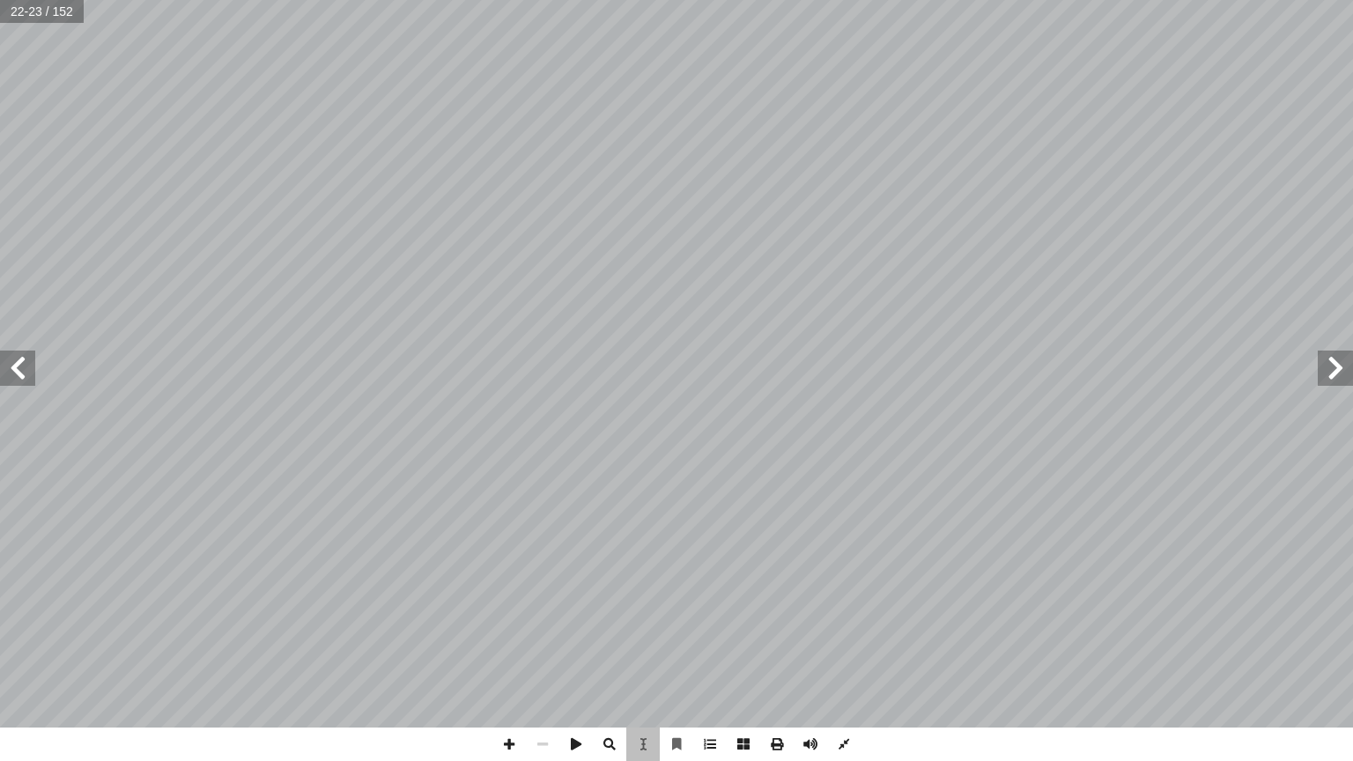
click at [616, 637] on div "19 ِ ع َ M َ T ْ C ُ M ْ The َ And ِ ة َ L ْ And � The َ N ْ إ َ B ِ K َ R َ T …" at bounding box center [423, 363] width 506 height 654
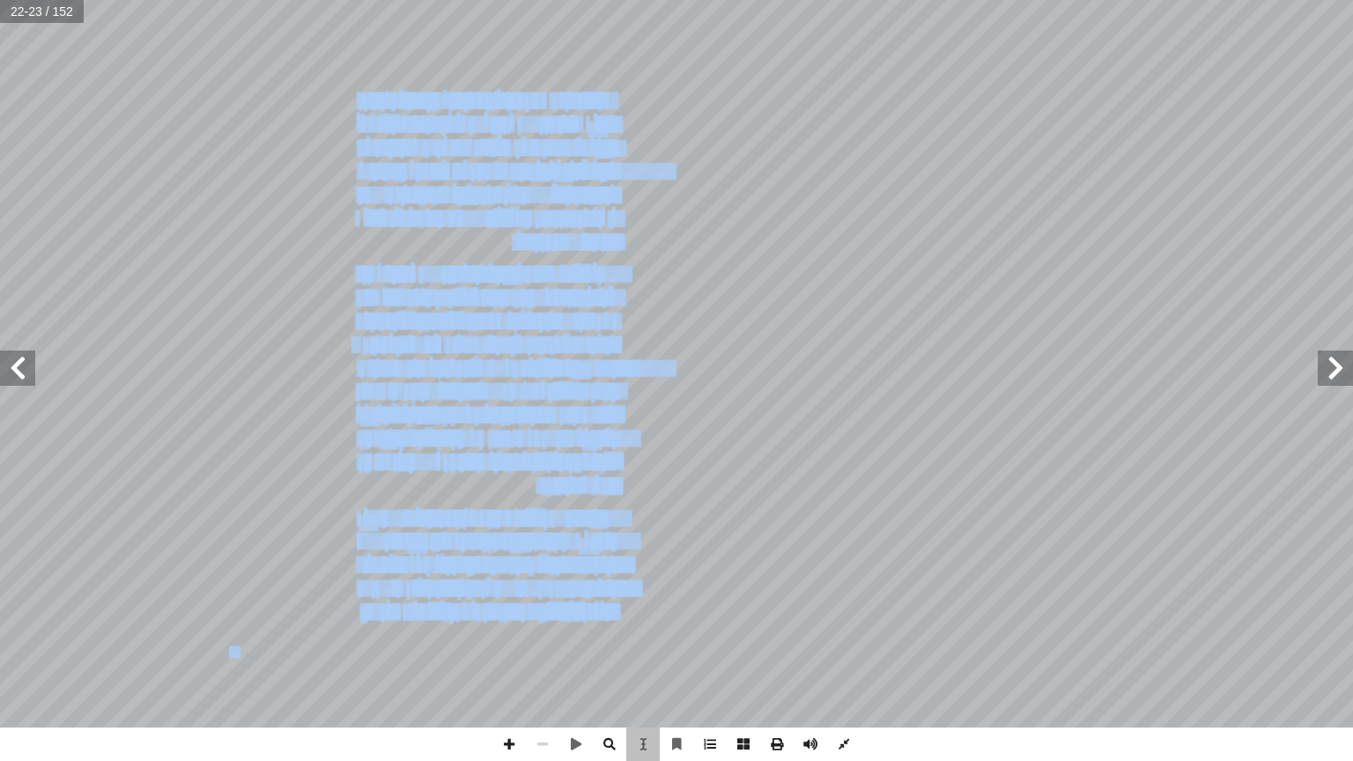
drag, startPoint x: 384, startPoint y: 74, endPoint x: 616, endPoint y: 620, distance: 593.1
click at [615, 620] on div "19 ِ ع َ M َ T ْ C ُ M ْ The َ And ِ ة َ L ْ And � The َ N ْ إ َ B ِ K َ R َ T …" at bounding box center [423, 363] width 506 height 654
copy div "19 ِ ع َ M َ T ْ C ُ M ْ The َ And ِ ة َ L ْ And � The َ N ْ إ َ B ِ K َ R َ T …"
click at [647, 642] on span at bounding box center [642, 743] width 33 height 33
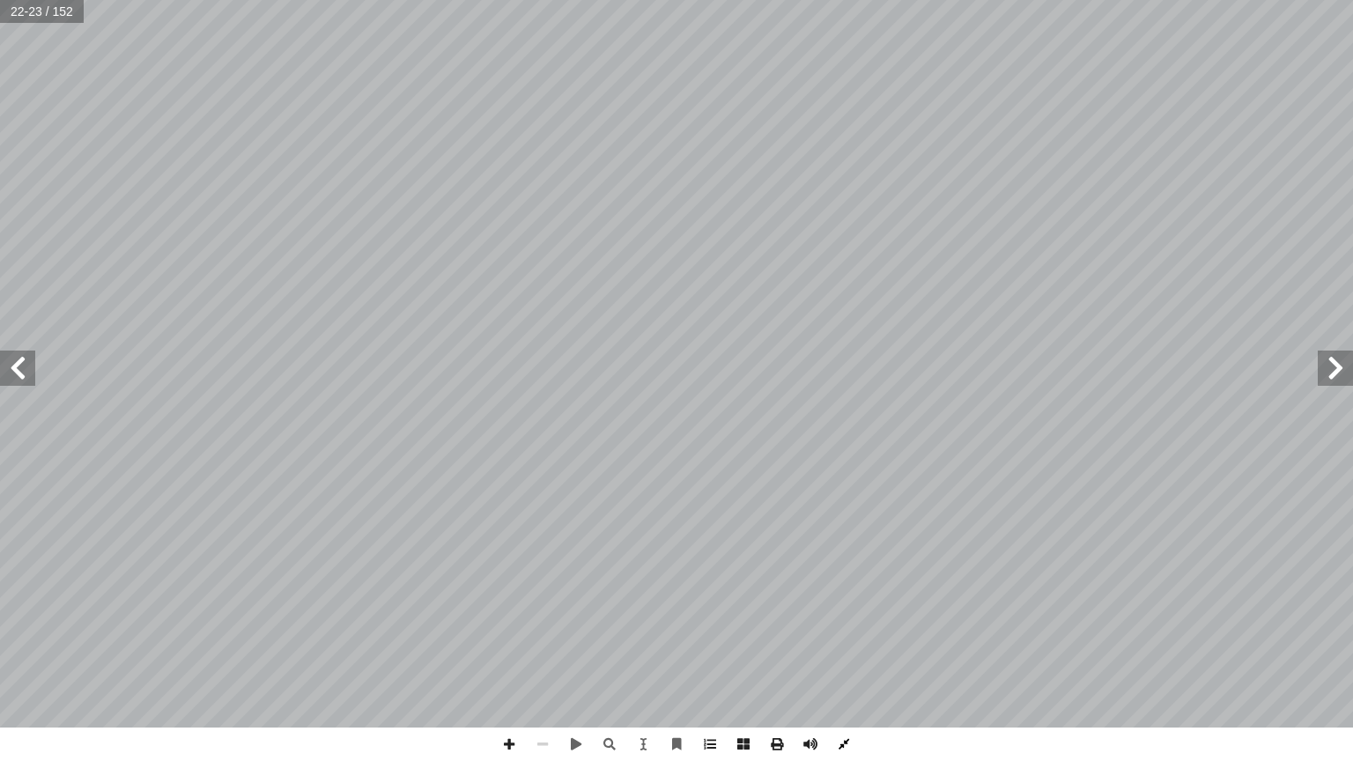
click at [828, 642] on span at bounding box center [843, 743] width 33 height 33
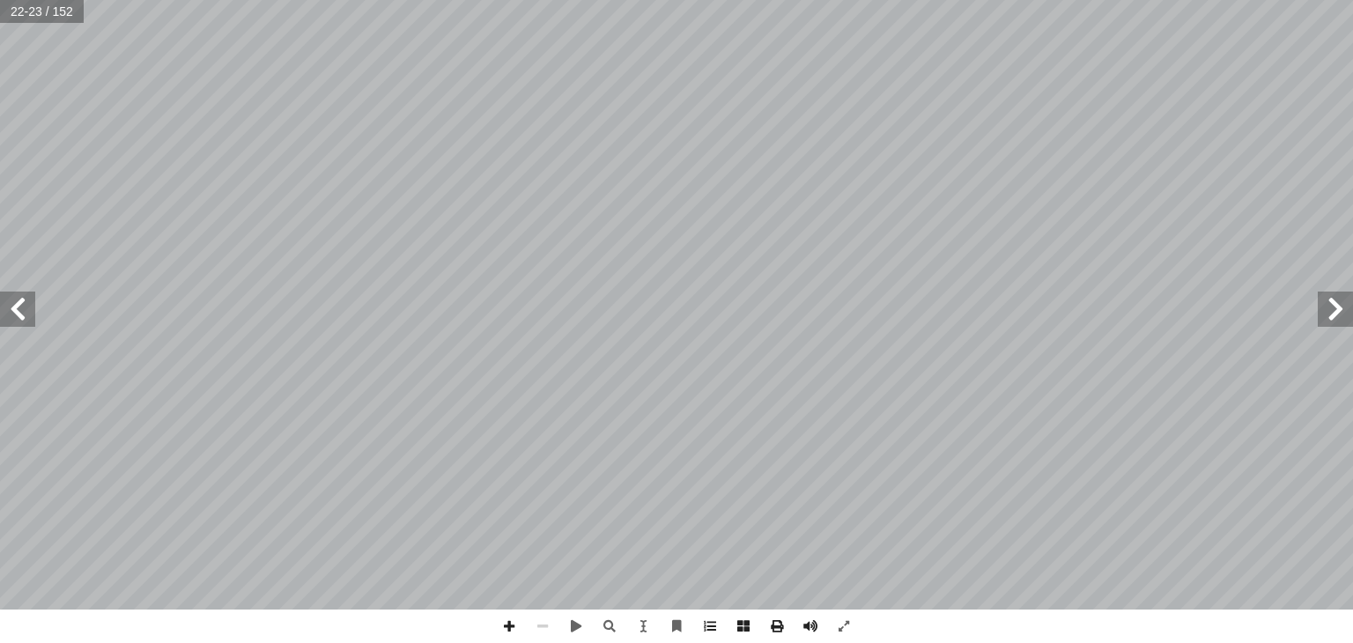
click at [20, 307] on span at bounding box center [17, 309] width 35 height 35
click at [1332, 300] on span at bounding box center [1334, 309] width 35 height 35
click at [1341, 308] on span at bounding box center [1334, 309] width 35 height 35
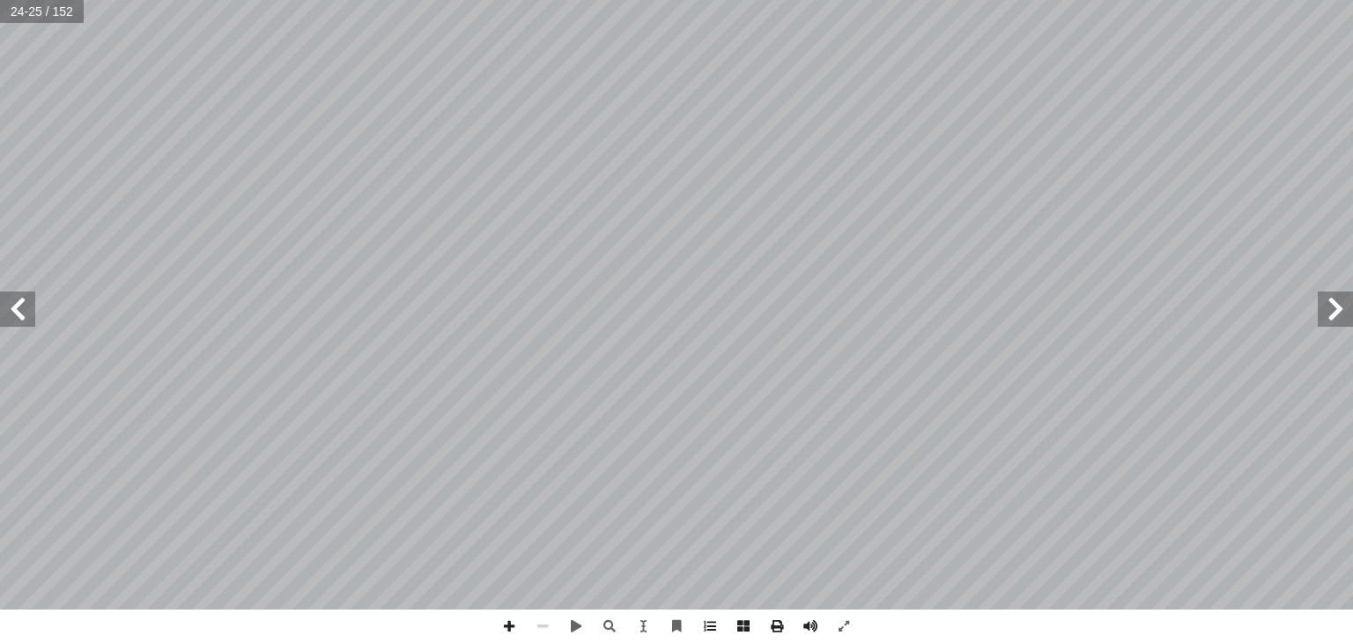
click at [1325, 308] on span at bounding box center [1334, 309] width 35 height 35
click at [1342, 305] on span at bounding box center [1334, 309] width 35 height 35
click at [19, 311] on span at bounding box center [17, 309] width 35 height 35
click at [16, 301] on span at bounding box center [17, 309] width 35 height 35
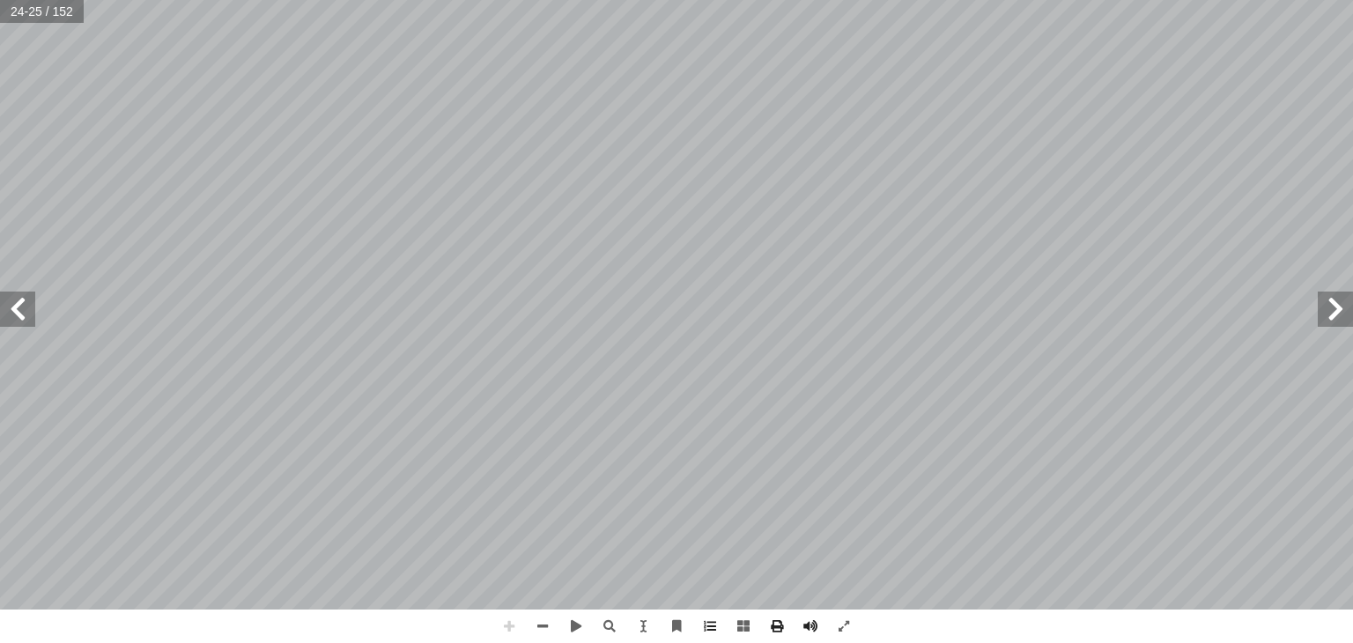
click at [16, 301] on span at bounding box center [17, 309] width 35 height 35
click at [1336, 318] on span at bounding box center [1334, 309] width 35 height 35
click at [1352, 319] on span at bounding box center [1334, 309] width 35 height 35
click at [32, 318] on span at bounding box center [17, 309] width 35 height 35
click at [23, 307] on span at bounding box center [17, 309] width 35 height 35
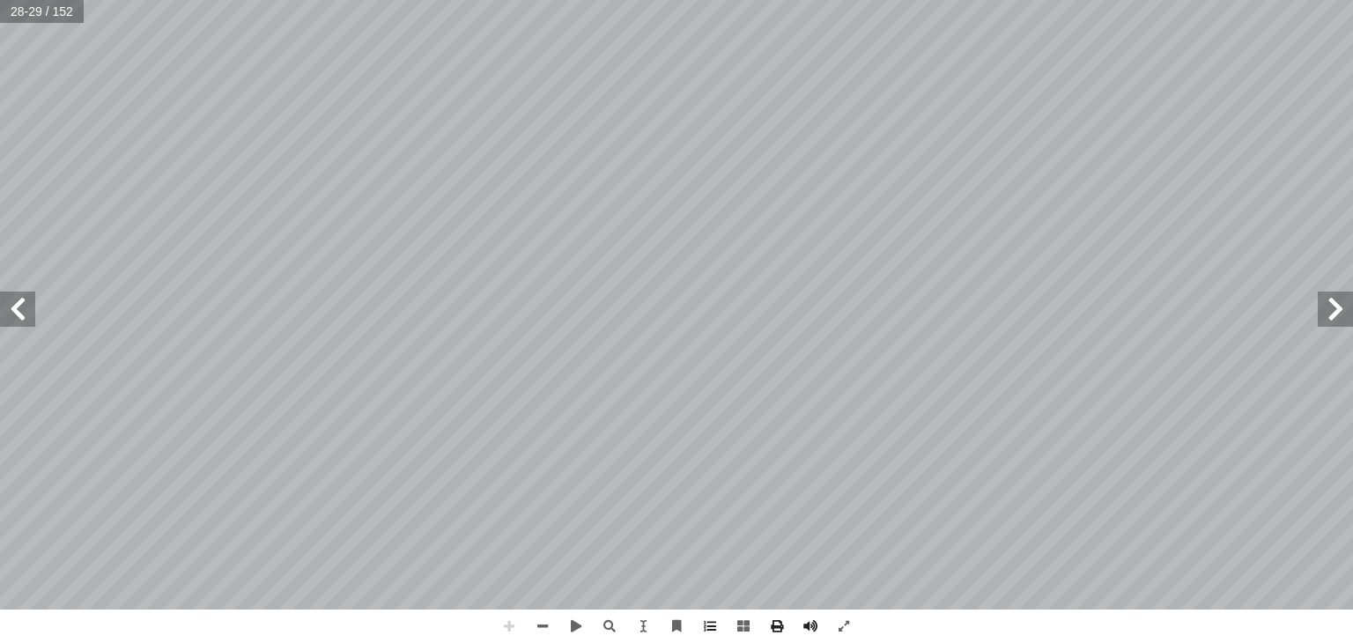
click at [1329, 321] on span at bounding box center [1334, 309] width 35 height 35
click at [1332, 311] on span at bounding box center [1334, 309] width 35 height 35
click at [18, 306] on span at bounding box center [17, 309] width 35 height 35
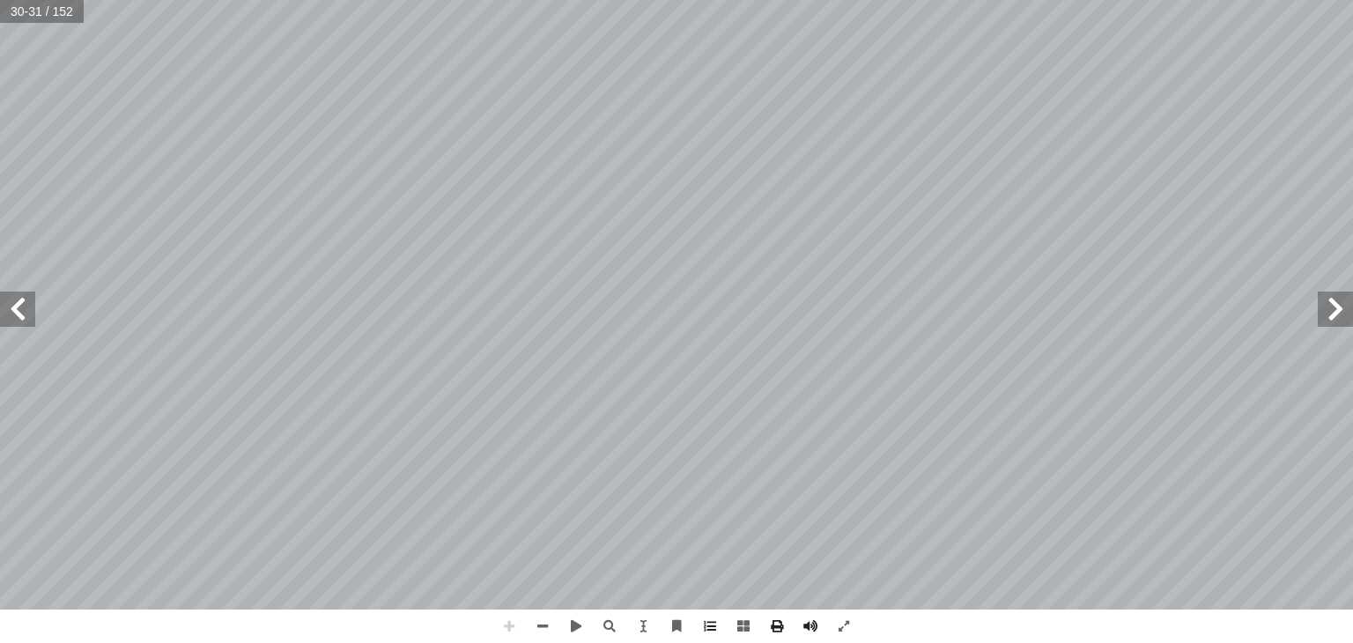
click at [1346, 304] on span at bounding box center [1334, 309] width 35 height 35
click at [1341, 307] on span at bounding box center [1334, 309] width 35 height 35
click at [20, 308] on span at bounding box center [17, 309] width 35 height 35
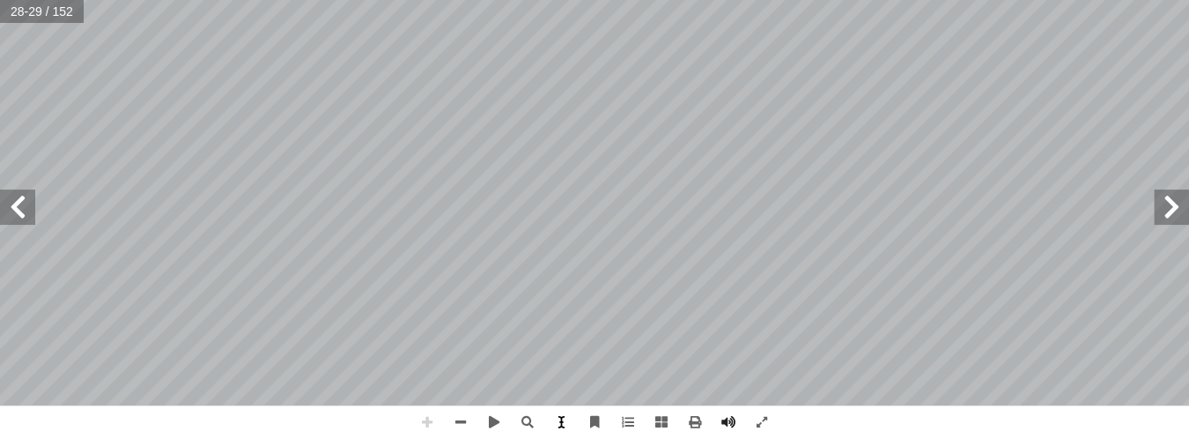
click at [546, 416] on span at bounding box center [560, 421] width 33 height 33
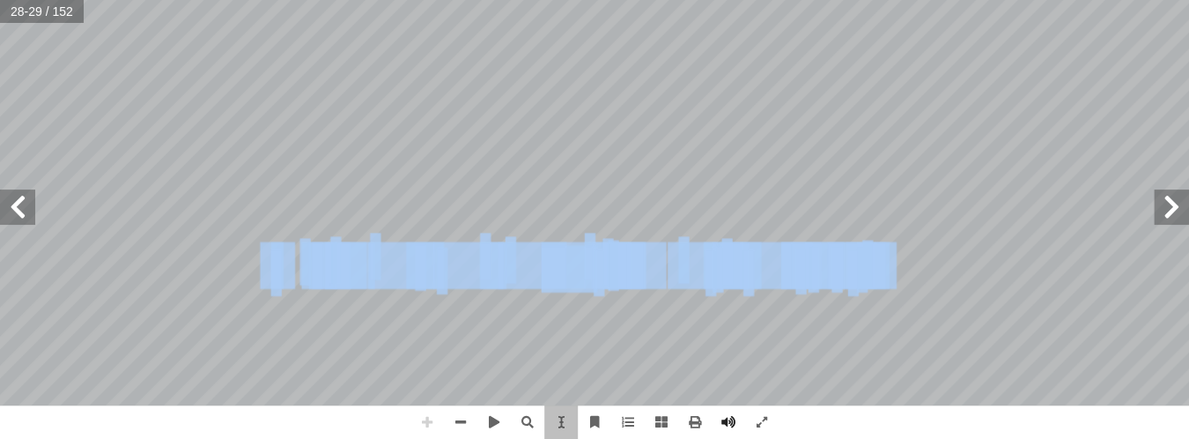
drag, startPoint x: 867, startPoint y: 282, endPoint x: 262, endPoint y: 276, distance: 605.1
copy div "ة ّ C ُ L َ D ْ N ٔ ��a ِ Arya َ Z َ The ِ ية ِ Light � The ِ A َ R ْ ث ِ ٕ A I…"
click at [550, 424] on span at bounding box center [560, 421] width 33 height 33
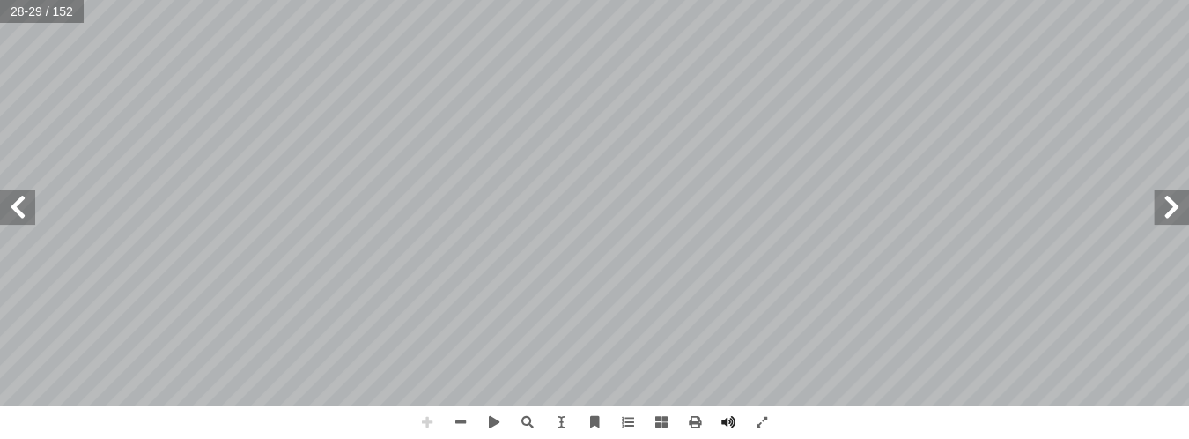
drag, startPoint x: 23, startPoint y: 209, endPoint x: 12, endPoint y: 206, distance: 10.9
click at [12, 206] on span at bounding box center [17, 206] width 35 height 35
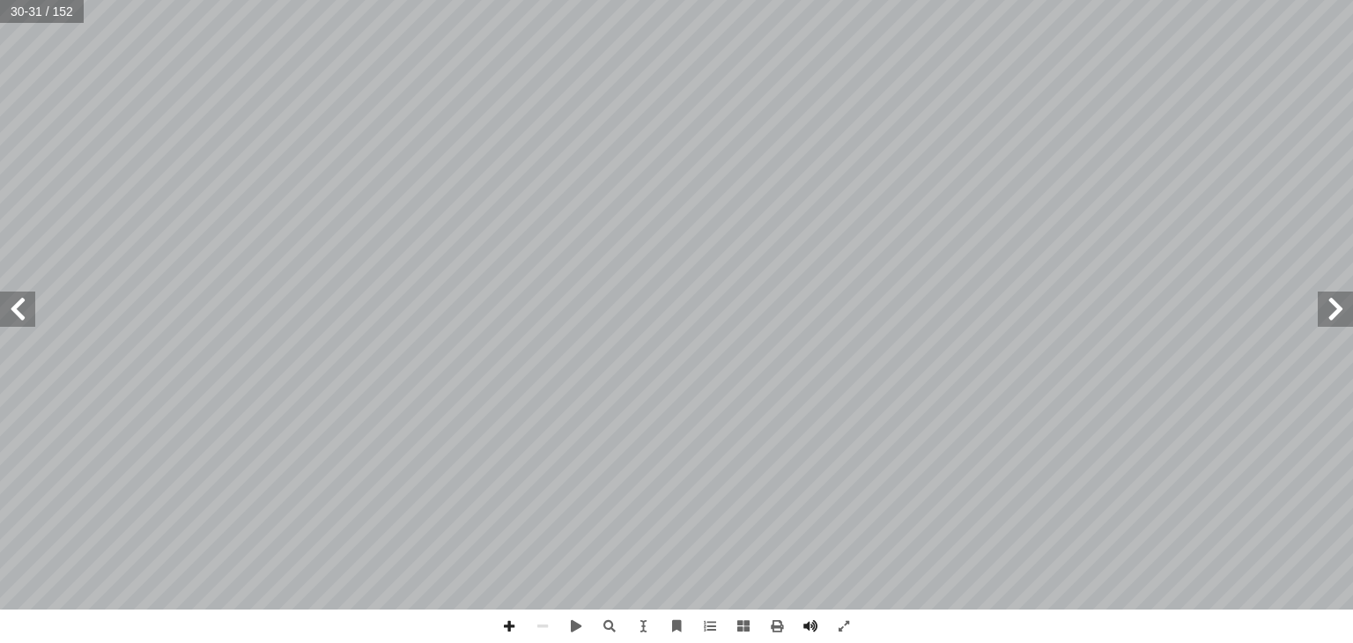
click at [1339, 320] on span at bounding box center [1334, 309] width 35 height 35
click at [0, 314] on span at bounding box center [17, 309] width 35 height 35
click at [942, 160] on html "Home page First grade Second grade Third grade Fourth grade Fifth grade Sixth g…" at bounding box center [676, 80] width 1353 height 160
click at [663, 0] on html "Home page First grade Second grade Third grade Fourth grade Fifth grade Sixth g…" at bounding box center [676, 80] width 1353 height 160
click at [1322, 321] on span at bounding box center [1334, 309] width 35 height 35
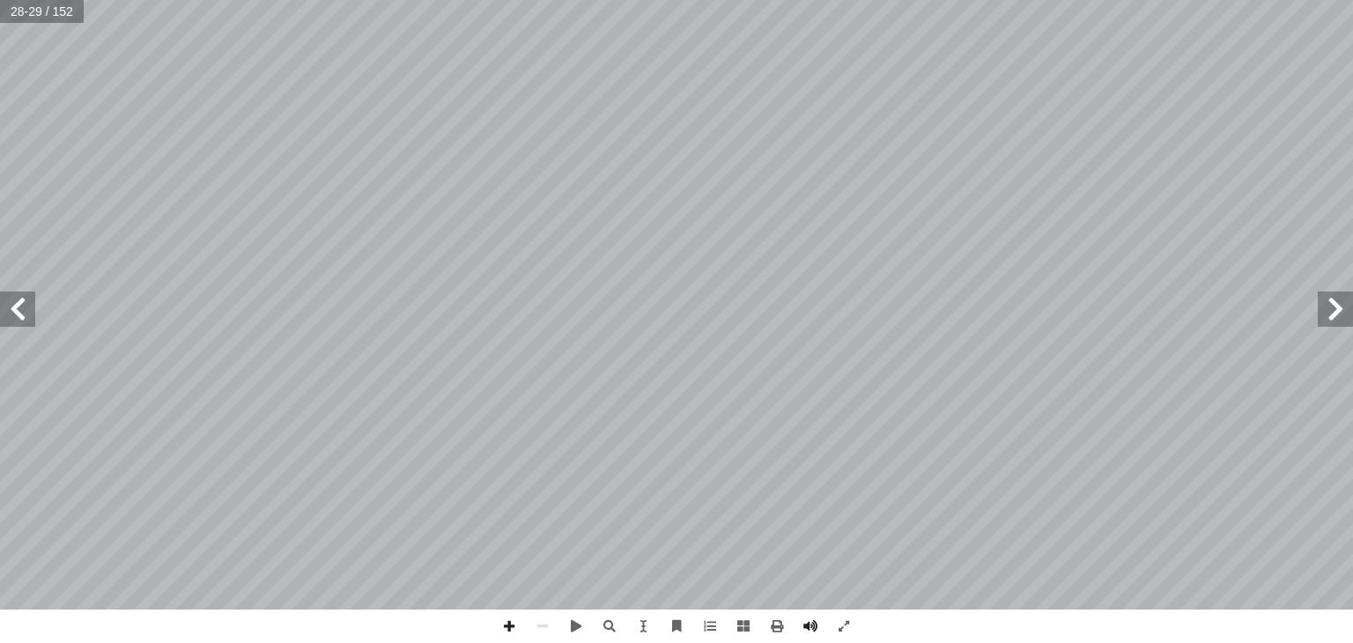
click at [1324, 324] on span at bounding box center [1334, 309] width 35 height 35
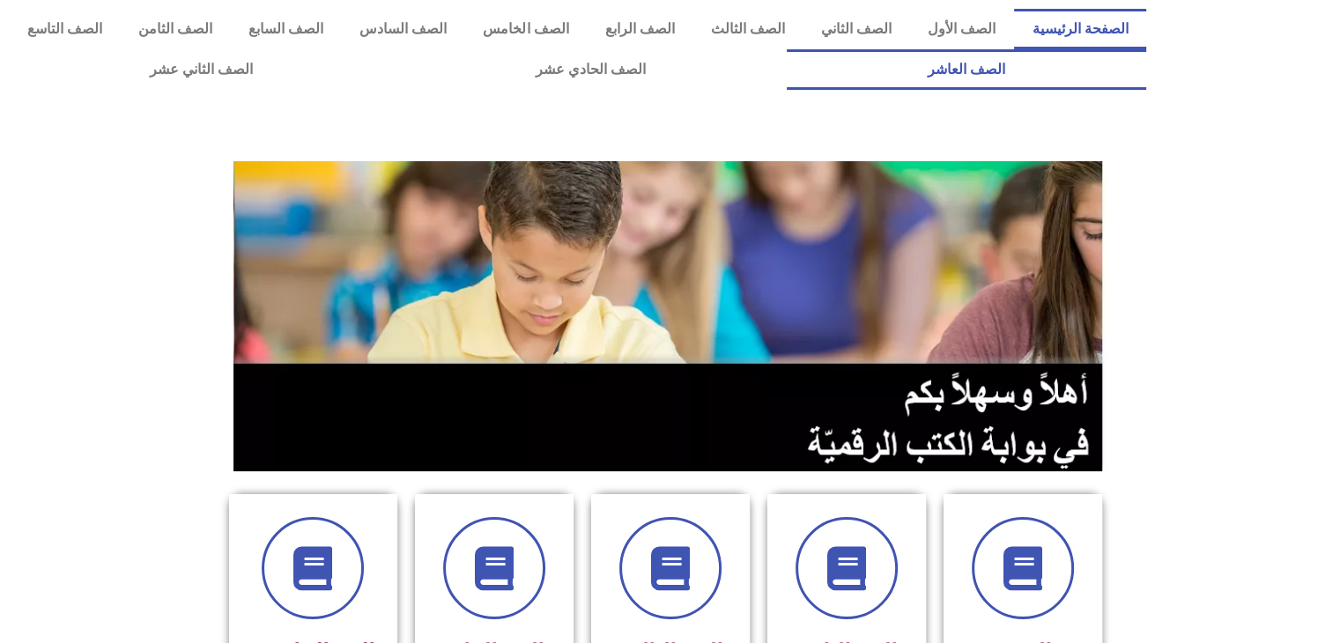
click at [786, 49] on link "الصف العاشر" at bounding box center [965, 69] width 359 height 41
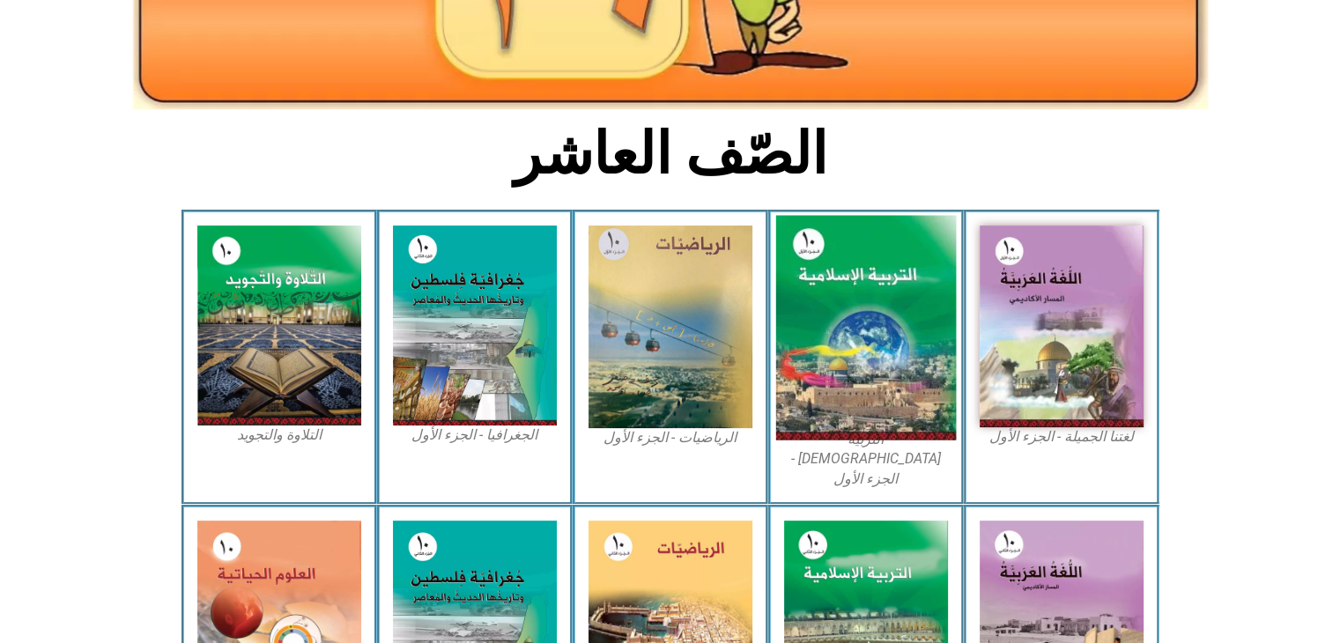
scroll to position [440, 0]
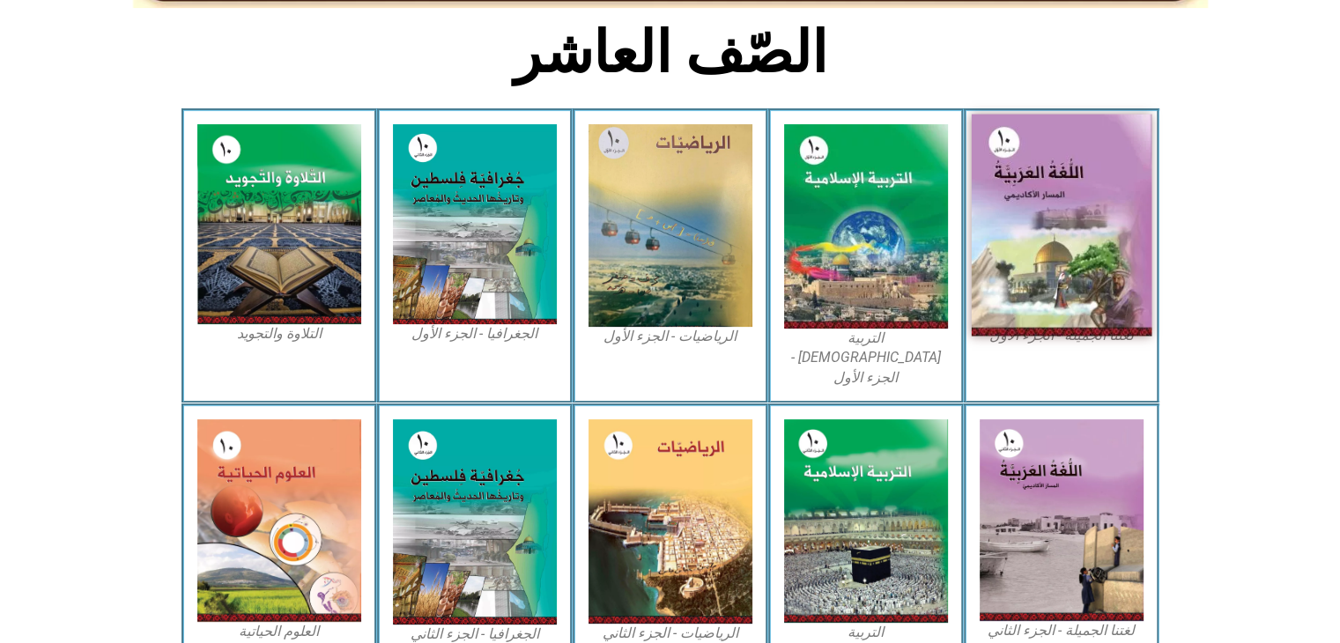
click at [1103, 209] on img at bounding box center [1061, 225] width 181 height 222
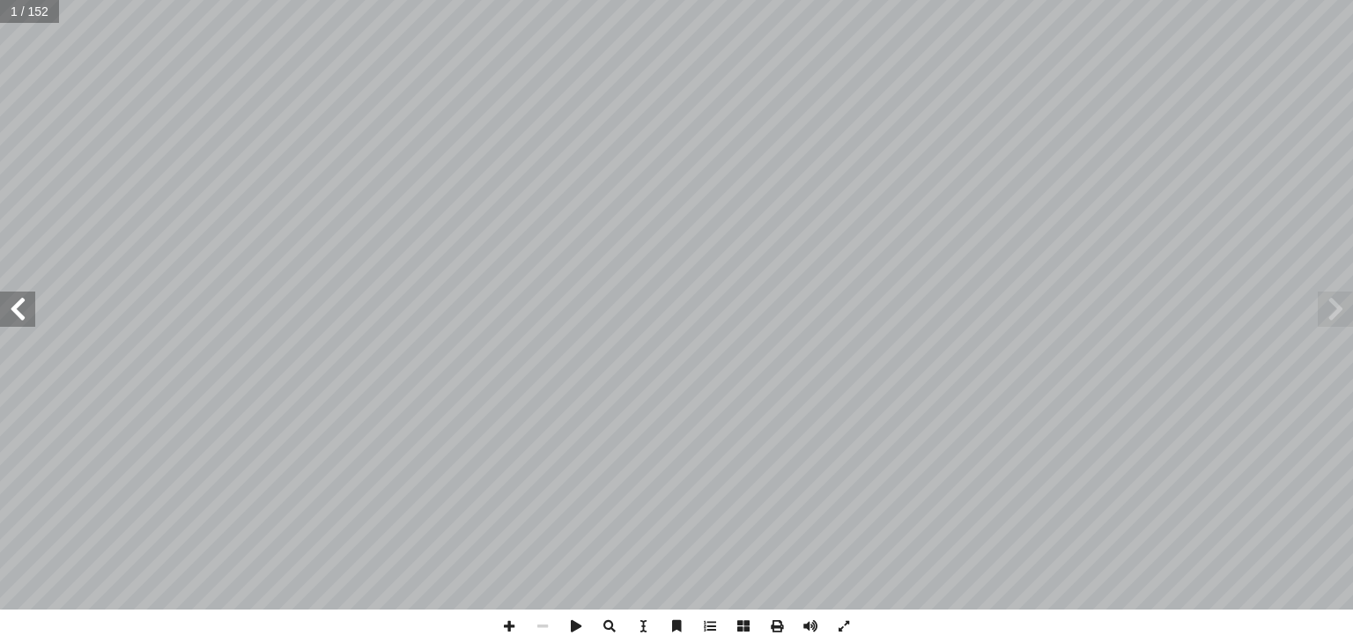
click at [38, 23] on div "1 / 152" at bounding box center [29, 11] width 59 height 23
click at [14, 11] on input "text" at bounding box center [29, 11] width 59 height 23
type input "**"
click at [18, 314] on span at bounding box center [17, 309] width 35 height 35
click at [17, 314] on span at bounding box center [17, 309] width 35 height 35
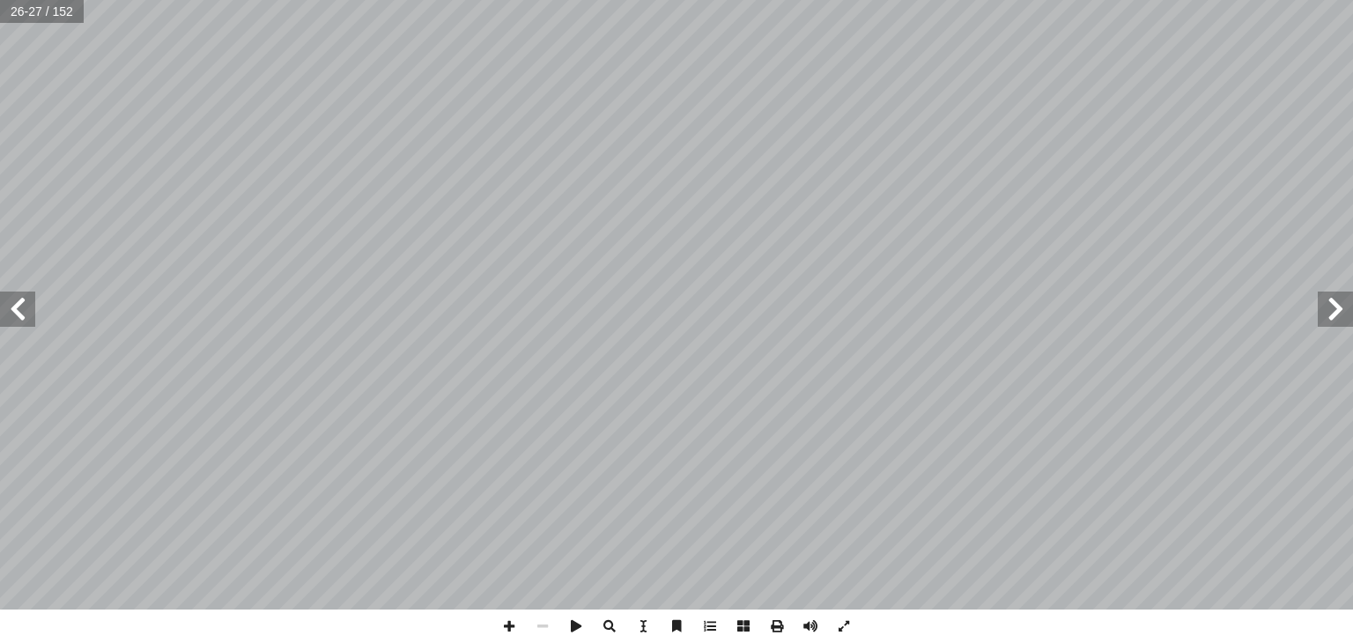
click at [16, 314] on span at bounding box center [17, 309] width 35 height 35
click at [1347, 325] on span at bounding box center [1334, 309] width 35 height 35
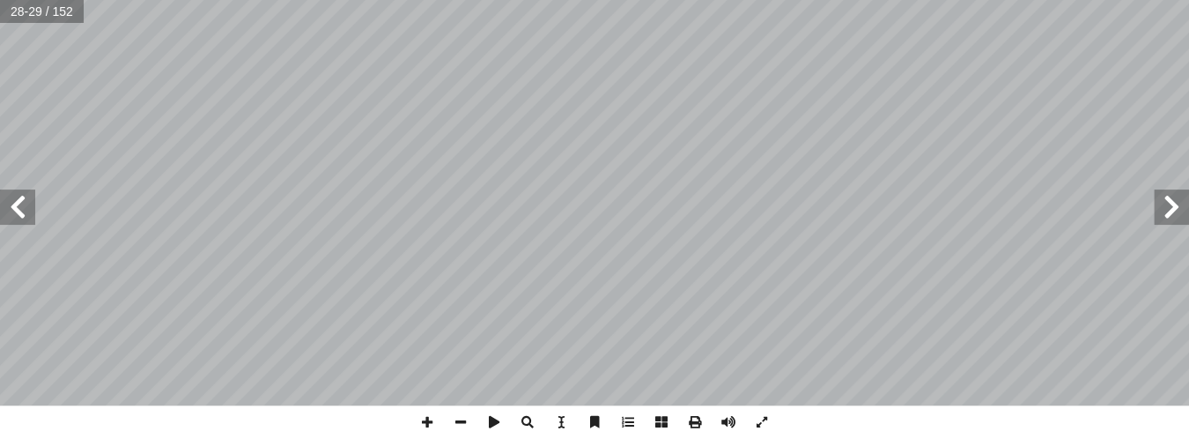
click at [162, 433] on div "٢ 4 ك. ِ ائ َ ش ْ ن ٕ من ا ٍ لة ْ م ُ " في ج َ ف ْ ق َ ة "و َ م ِ ل َ ك َ ع َ م…" at bounding box center [594, 219] width 1189 height 439
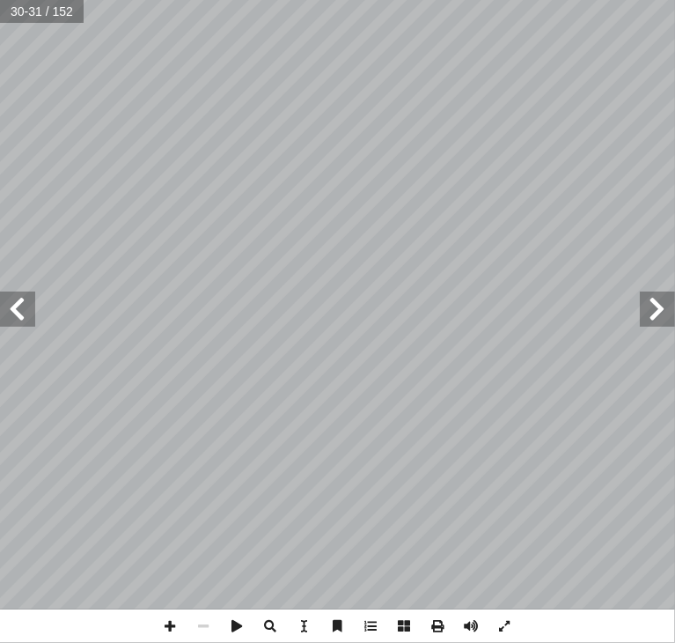
click at [672, 323] on span at bounding box center [657, 309] width 35 height 35
click at [651, 311] on span at bounding box center [657, 309] width 35 height 35
click at [662, 312] on span at bounding box center [657, 309] width 35 height 35
click at [307, 631] on div "٢ 4 ك. ِ ائ َ ش ْ ن ٕ من ا ٍ لة ْ م ُ " في ج َ ف ْ ق َ ة "و َ م ِ ل َ ك َ ع َ م…" at bounding box center [337, 321] width 675 height 643
click at [662, 313] on span at bounding box center [657, 309] width 35 height 35
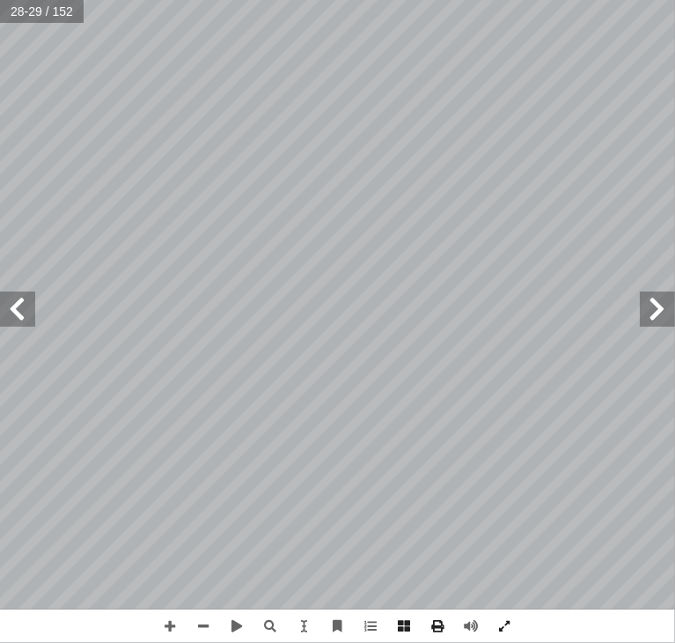
click at [662, 316] on span at bounding box center [657, 309] width 35 height 35
click at [662, 308] on span at bounding box center [657, 309] width 35 height 35
click at [662, 303] on span at bounding box center [657, 309] width 35 height 35
click at [649, 313] on span at bounding box center [657, 309] width 35 height 35
click at [657, 307] on span at bounding box center [657, 309] width 35 height 35
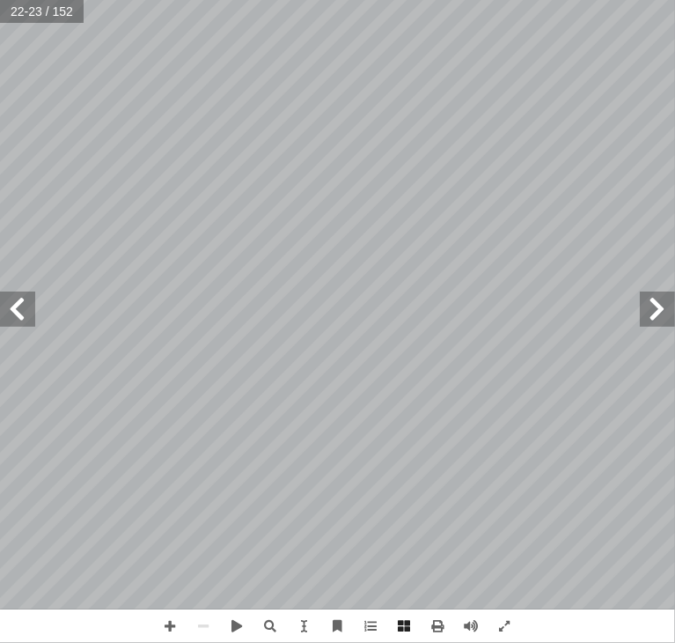
click at [19, 314] on span at bounding box center [17, 309] width 35 height 35
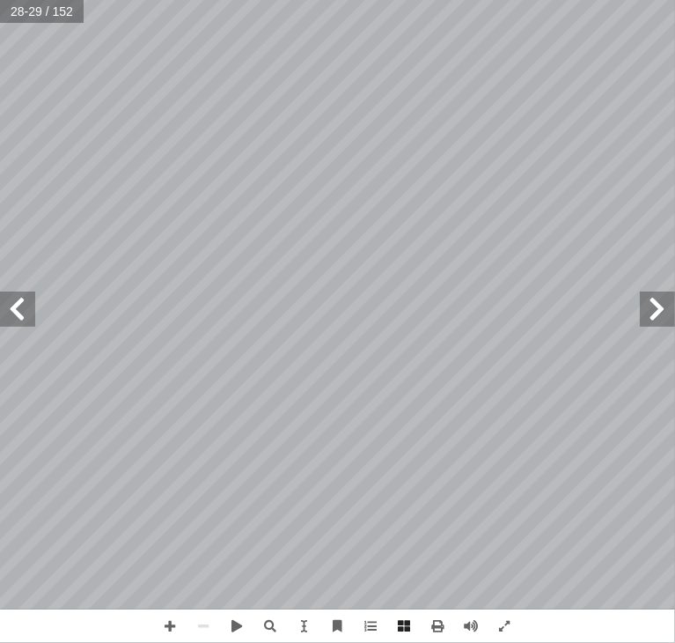
click at [21, 313] on span at bounding box center [17, 309] width 35 height 35
click at [653, 307] on span at bounding box center [657, 309] width 35 height 35
click at [641, 316] on span at bounding box center [657, 309] width 35 height 35
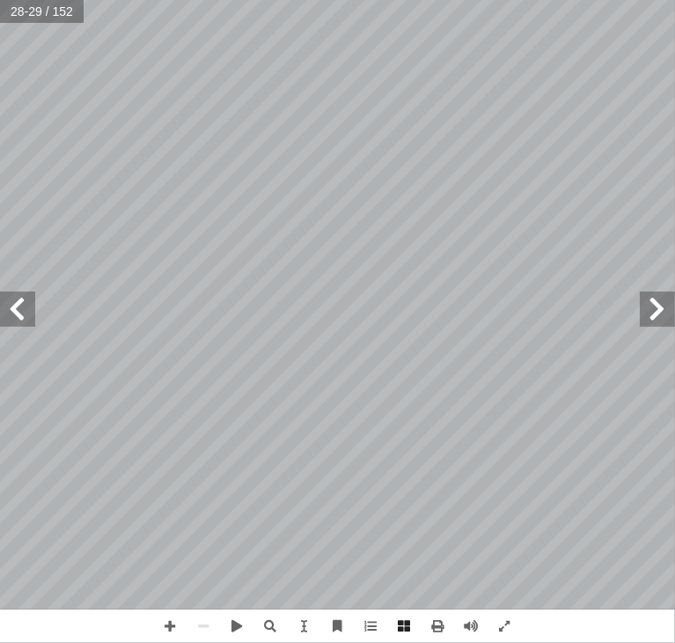
click at [641, 316] on span at bounding box center [657, 309] width 35 height 35
click at [18, 323] on span at bounding box center [17, 309] width 35 height 35
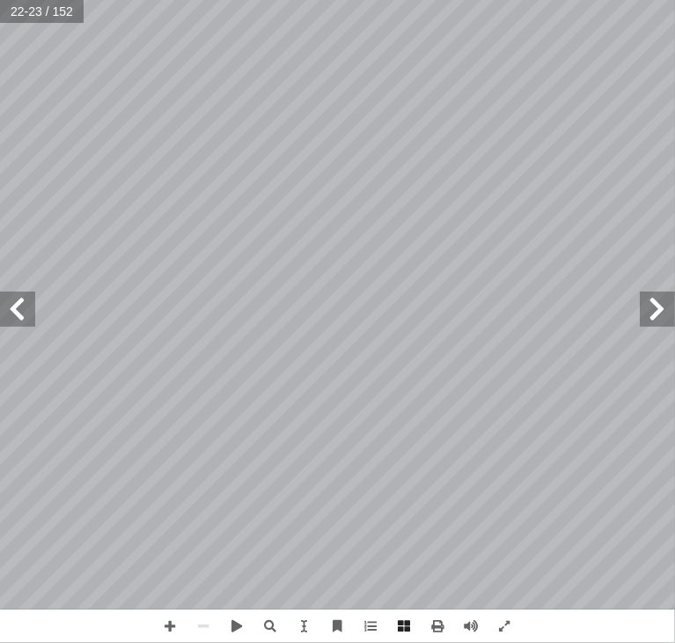
click at [18, 323] on span at bounding box center [17, 309] width 35 height 35
click at [18, 324] on span at bounding box center [17, 309] width 35 height 35
click at [649, 315] on span at bounding box center [657, 309] width 35 height 35
drag, startPoint x: 640, startPoint y: 316, endPoint x: 25, endPoint y: 303, distance: 615.7
click at [25, 303] on span at bounding box center [17, 309] width 35 height 35
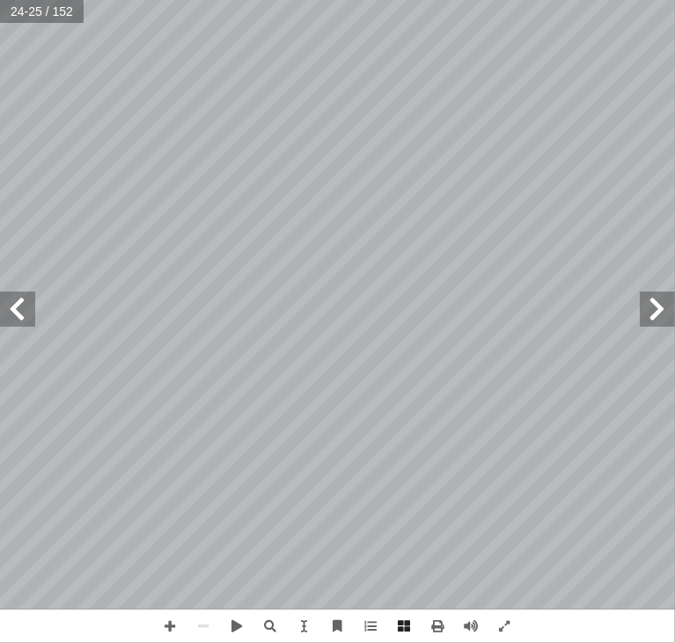
click at [13, 305] on span at bounding box center [17, 309] width 35 height 35
click at [13, 309] on span at bounding box center [17, 309] width 35 height 35
click at [12, 309] on span at bounding box center [17, 309] width 35 height 35
click at [655, 314] on span at bounding box center [657, 309] width 35 height 35
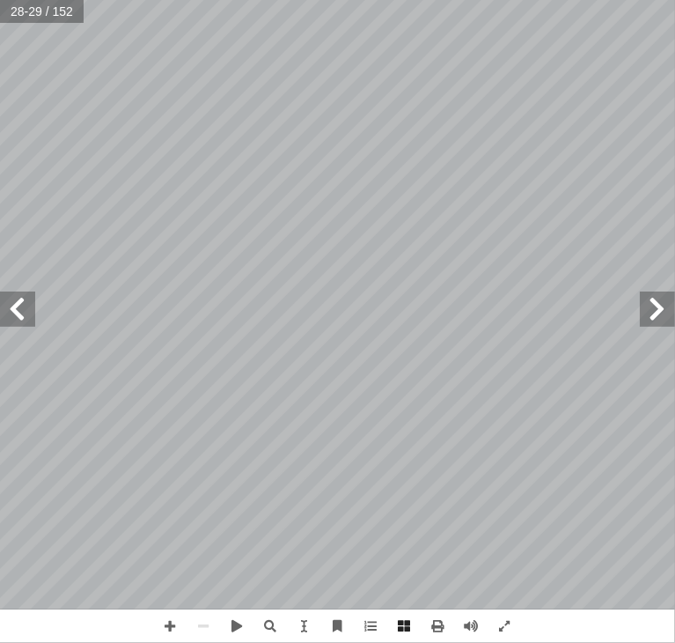
click at [655, 314] on span at bounding box center [657, 309] width 35 height 35
click at [661, 314] on span at bounding box center [657, 309] width 35 height 35
click at [663, 314] on span at bounding box center [657, 309] width 35 height 35
click at [13, 307] on span at bounding box center [17, 309] width 35 height 35
click at [14, 307] on span at bounding box center [17, 309] width 35 height 35
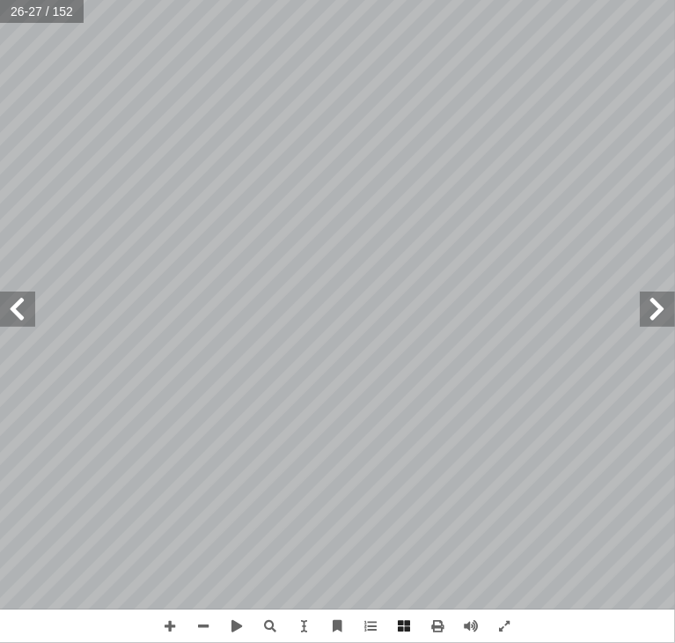
click at [14, 307] on span at bounding box center [17, 309] width 35 height 35
click at [648, 306] on span at bounding box center [657, 309] width 35 height 35
click at [22, 321] on span at bounding box center [17, 309] width 35 height 35
click at [21, 310] on span at bounding box center [17, 309] width 35 height 35
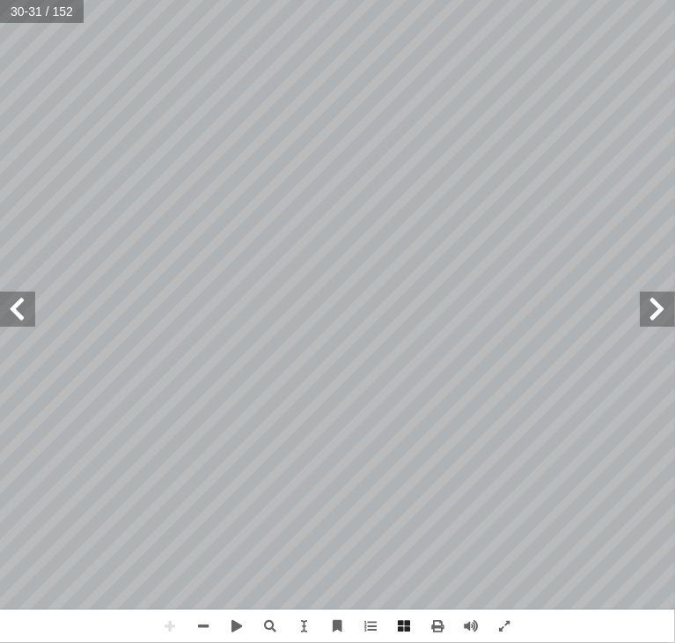
click at [185, 119] on html "الصفحة الرئيسية الصف الأول الصف الثاني الصف الثالث الصف الرابع الصف الخامس الصف…" at bounding box center [337, 59] width 675 height 119
click at [659, 322] on span at bounding box center [657, 309] width 35 height 35
click at [660, 318] on span at bounding box center [657, 309] width 35 height 35
click at [660, 314] on span at bounding box center [657, 309] width 35 height 35
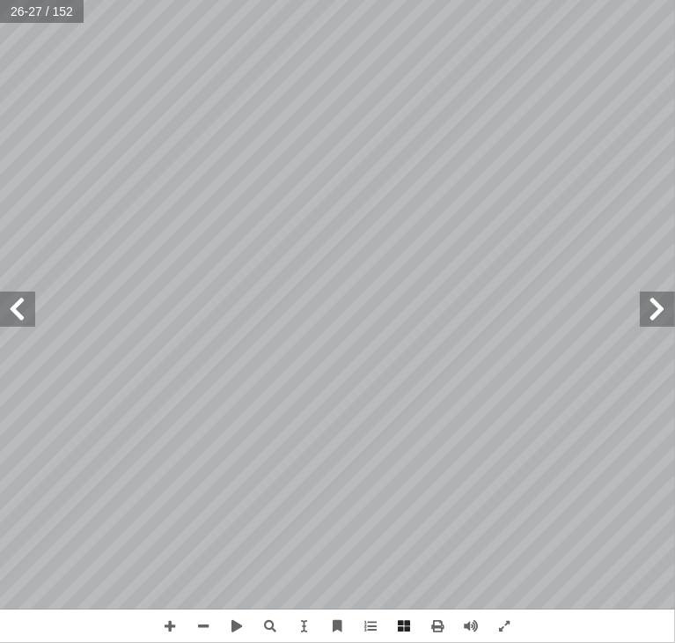
click at [660, 314] on span at bounding box center [657, 309] width 35 height 35
click at [652, 315] on span at bounding box center [657, 309] width 35 height 35
click at [652, 314] on span at bounding box center [657, 309] width 35 height 35
click at [652, 319] on span at bounding box center [657, 309] width 35 height 35
click at [11, 308] on span at bounding box center [17, 309] width 35 height 35
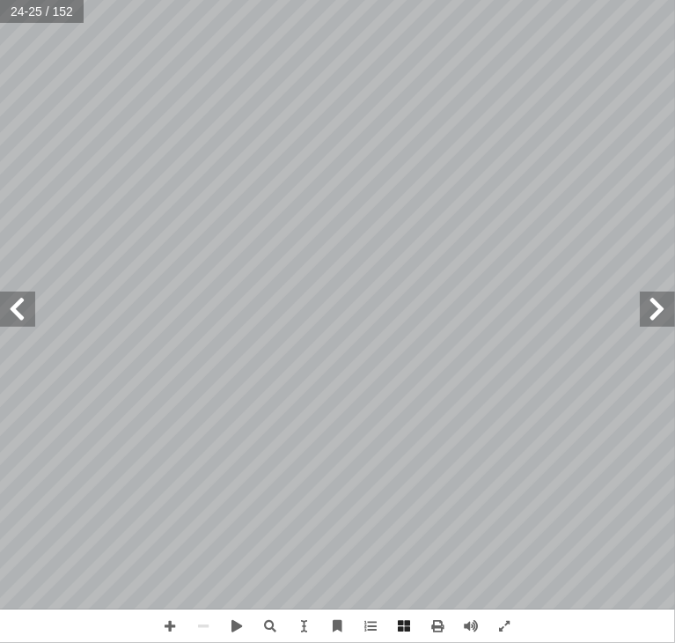
click at [14, 304] on span at bounding box center [17, 309] width 35 height 35
click at [25, 313] on span at bounding box center [17, 309] width 35 height 35
click at [17, 311] on span at bounding box center [17, 309] width 35 height 35
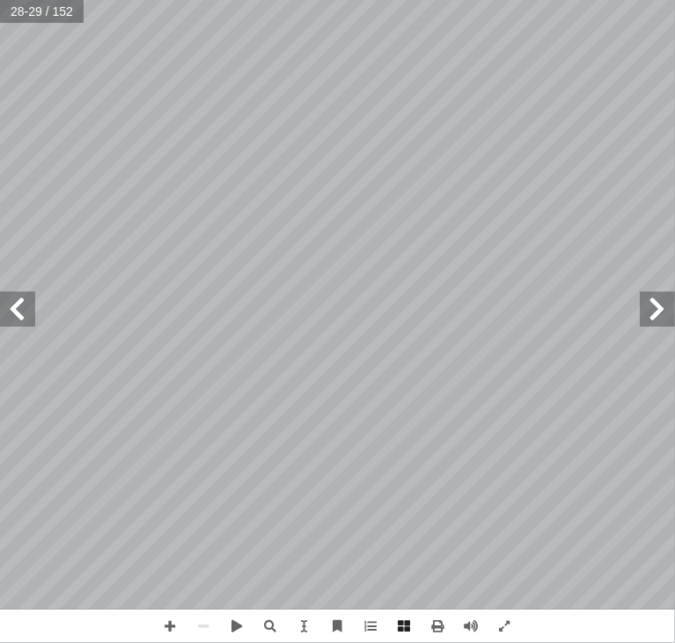
click at [17, 311] on span at bounding box center [17, 309] width 35 height 35
click at [16, 321] on span at bounding box center [17, 309] width 35 height 35
click at [14, 320] on span at bounding box center [17, 309] width 35 height 35
click at [0, 119] on html "الصفحة الرئيسية الصف الأول الصف الثاني الصف الثالث الصف الرابع الصف الخامس الصف…" at bounding box center [337, 59] width 675 height 119
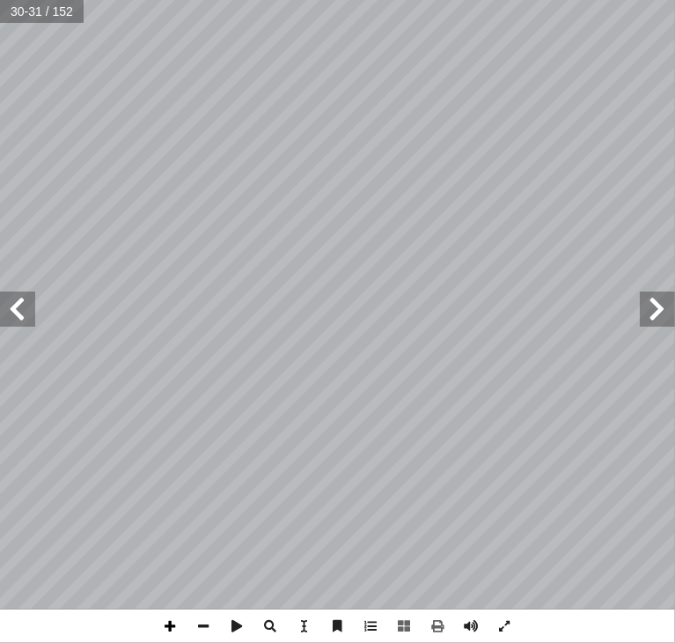
click at [179, 632] on span at bounding box center [170, 625] width 33 height 33
click at [653, 322] on span at bounding box center [657, 309] width 35 height 35
click at [653, 323] on span at bounding box center [657, 309] width 35 height 35
click at [653, 324] on span at bounding box center [657, 309] width 35 height 35
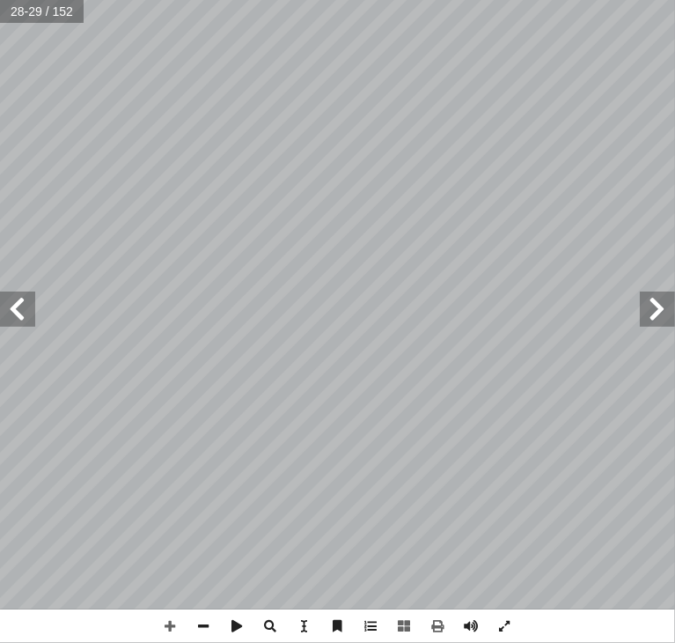
click at [652, 322] on span at bounding box center [657, 309] width 35 height 35
click at [652, 316] on span at bounding box center [657, 309] width 35 height 35
click at [30, 320] on span at bounding box center [17, 309] width 35 height 35
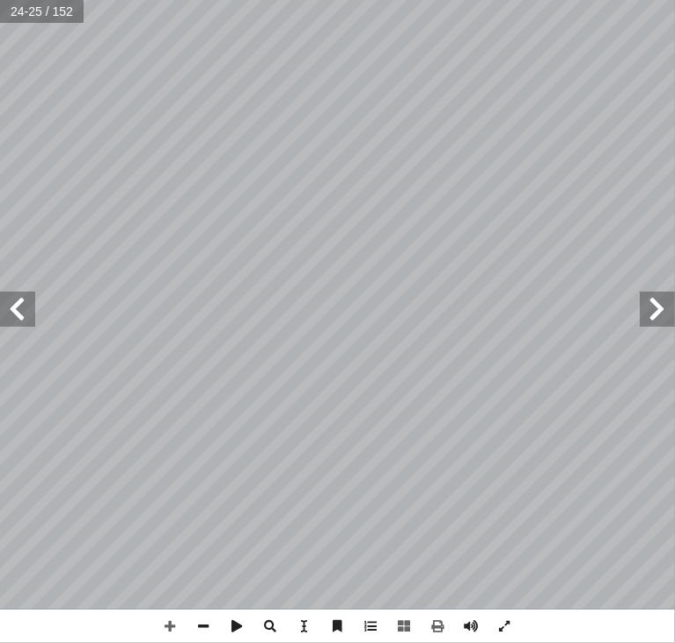
click at [29, 323] on span at bounding box center [17, 309] width 35 height 35
click at [28, 318] on span at bounding box center [17, 309] width 35 height 35
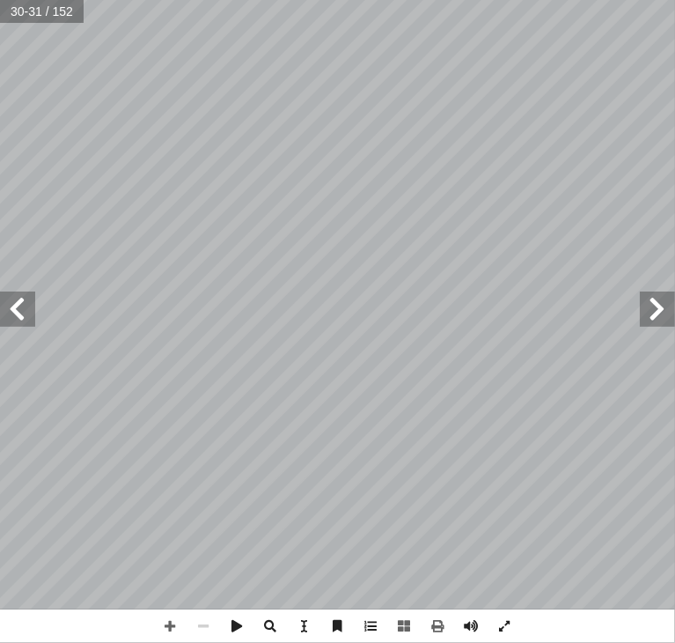
click at [662, 318] on span at bounding box center [657, 309] width 35 height 35
click at [662, 317] on span at bounding box center [657, 309] width 35 height 35
click at [662, 314] on span at bounding box center [657, 309] width 35 height 35
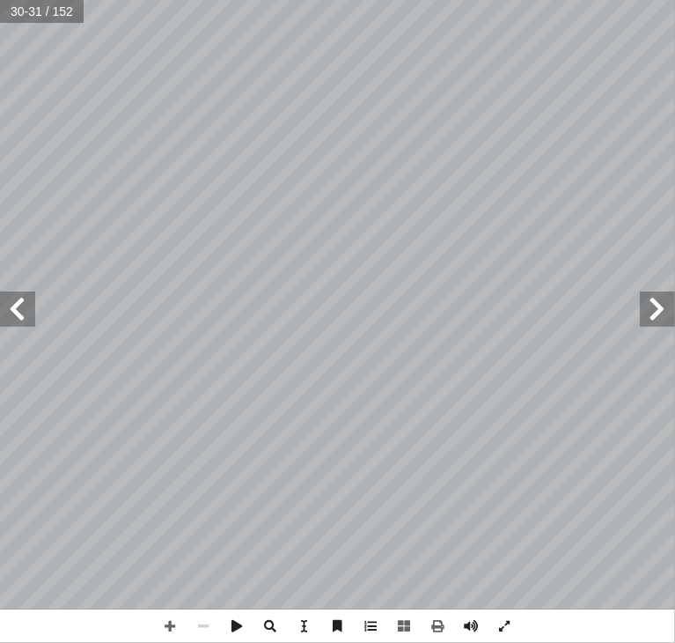
click at [662, 314] on span at bounding box center [657, 309] width 35 height 35
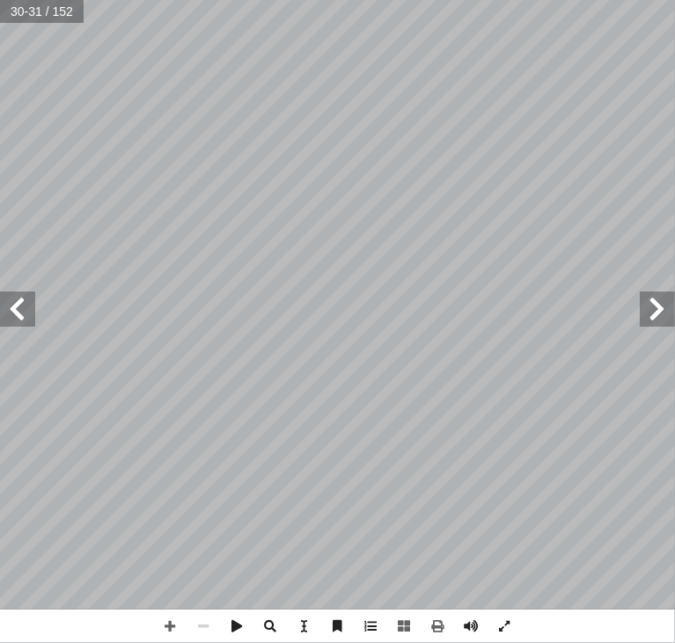
click at [662, 314] on span at bounding box center [657, 309] width 35 height 35
click at [663, 314] on span at bounding box center [657, 309] width 35 height 35
click at [672, 325] on span at bounding box center [657, 309] width 35 height 35
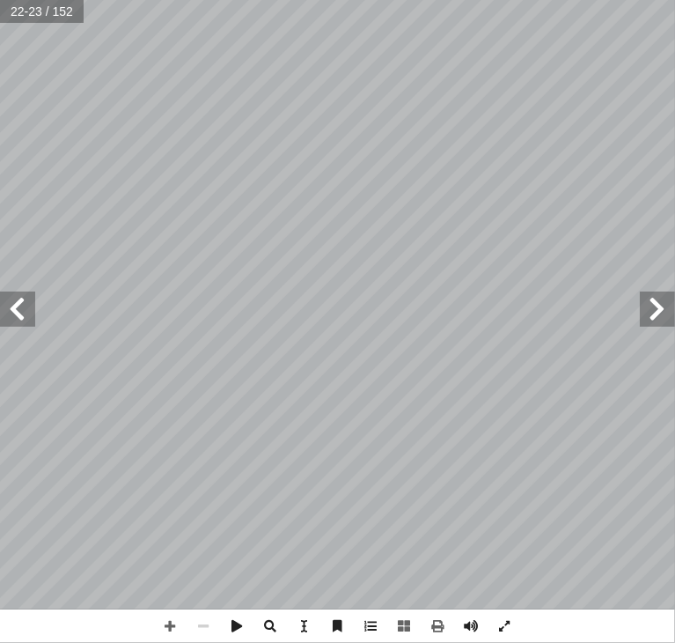
click at [12, 313] on span at bounding box center [17, 309] width 35 height 35
click at [92, 332] on div "٢ 0 منين � ا ِ س ُ ل َ د ْ ن � � ْ ا� ِ ام � ك ُ ح ِ ف َ ن َ ي ك ِ اشُ وا ف َ ع…" at bounding box center [337, 304] width 675 height 609
drag, startPoint x: 31, startPoint y: 293, endPoint x: -105, endPoint y: 335, distance: 141.8
click at [0, 119] on html "الصفحة الرئيسية الصف الأول الصف الثاني الصف الثالث الصف الرابع الصف الخامس الصف…" at bounding box center [337, 59] width 675 height 119
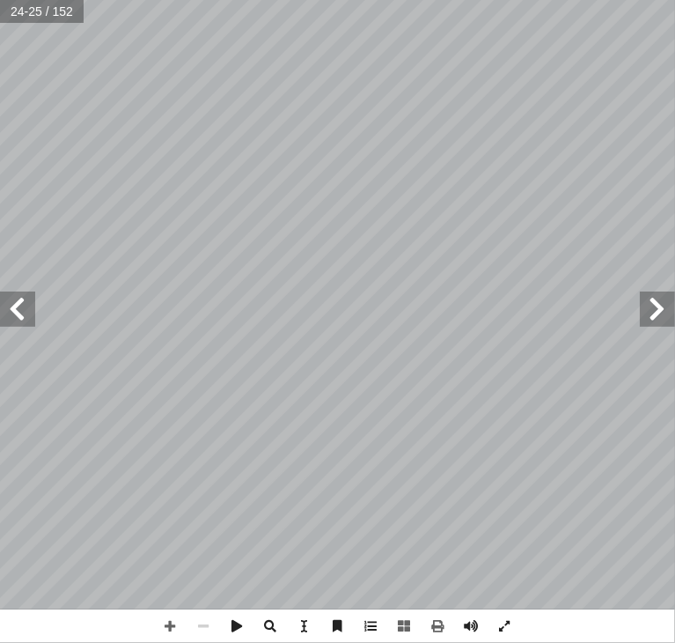
click at [20, 312] on span at bounding box center [17, 309] width 35 height 35
click at [19, 311] on span at bounding box center [17, 309] width 35 height 35
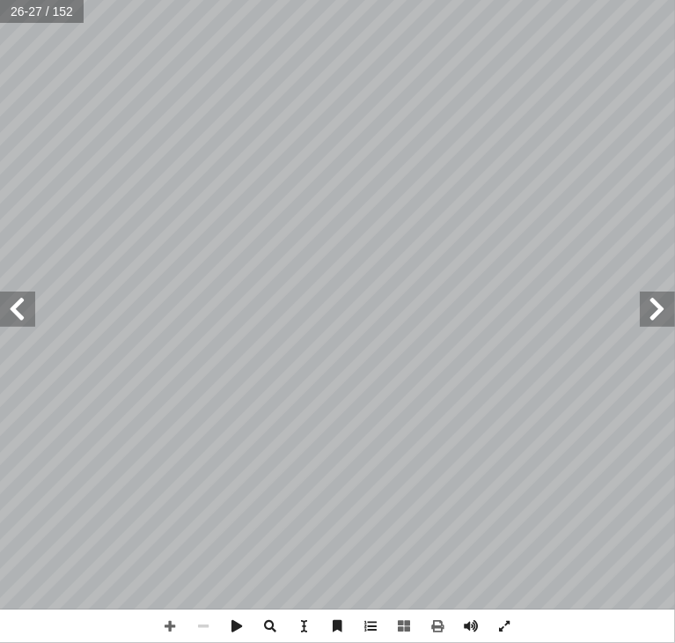
click at [19, 311] on span at bounding box center [17, 309] width 35 height 35
click at [670, 314] on span at bounding box center [657, 309] width 35 height 35
click at [666, 310] on span at bounding box center [657, 309] width 35 height 35
click at [665, 309] on span at bounding box center [657, 309] width 35 height 35
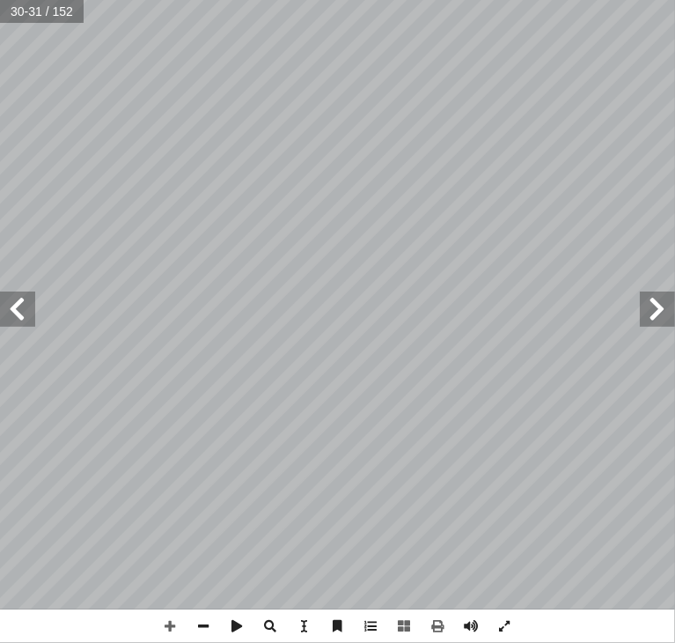
click at [665, 309] on span at bounding box center [657, 309] width 35 height 35
click at [16, 320] on span at bounding box center [17, 309] width 35 height 35
click at [21, 311] on span at bounding box center [17, 309] width 35 height 35
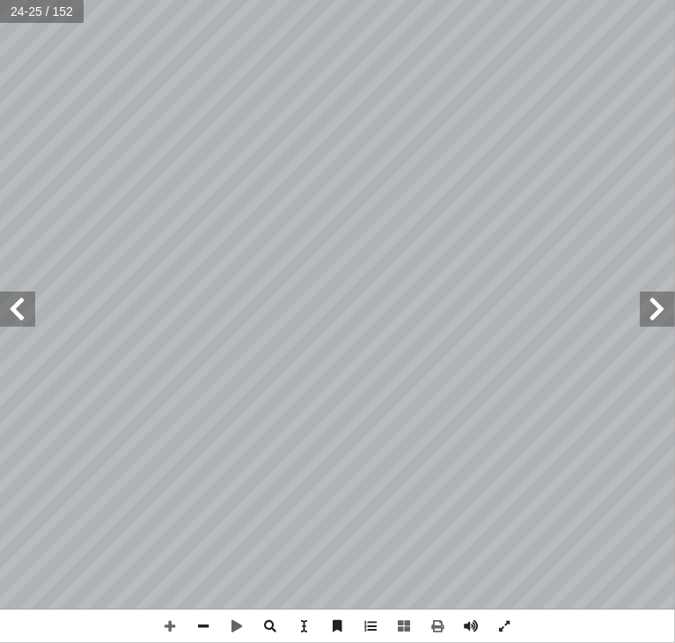
click at [656, 309] on span at bounding box center [657, 309] width 35 height 35
click at [10, 315] on span at bounding box center [17, 309] width 35 height 35
click at [26, 301] on span at bounding box center [17, 309] width 35 height 35
click at [22, 306] on span at bounding box center [17, 309] width 35 height 35
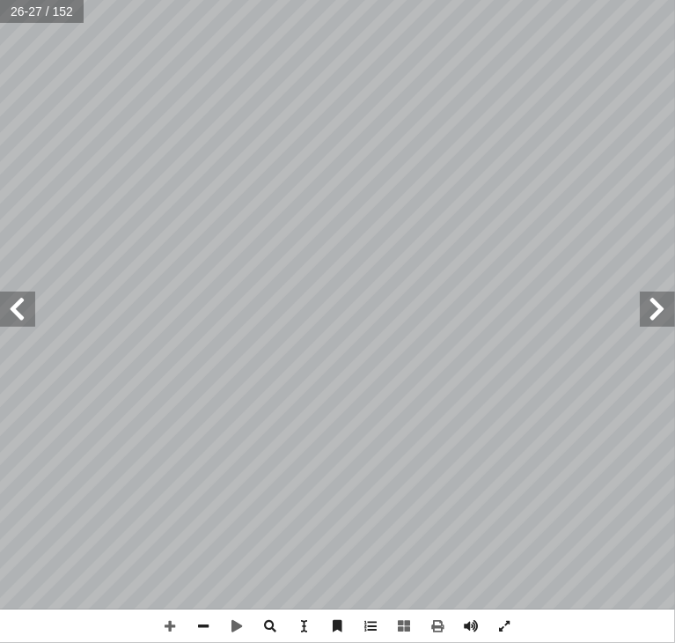
click at [22, 306] on span at bounding box center [17, 309] width 35 height 35
click at [650, 313] on span at bounding box center [657, 309] width 35 height 35
click at [650, 314] on span at bounding box center [657, 309] width 35 height 35
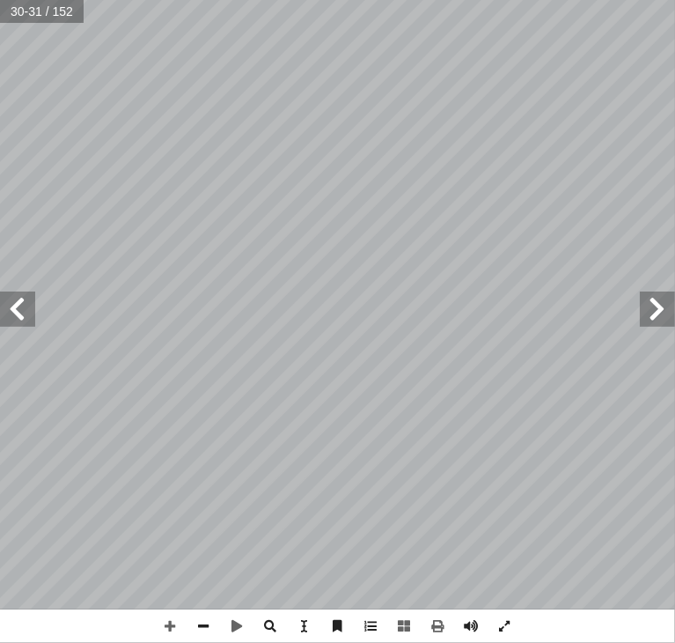
click at [650, 314] on span at bounding box center [657, 309] width 35 height 35
click at [649, 311] on span at bounding box center [657, 309] width 35 height 35
click at [652, 316] on span at bounding box center [657, 309] width 35 height 35
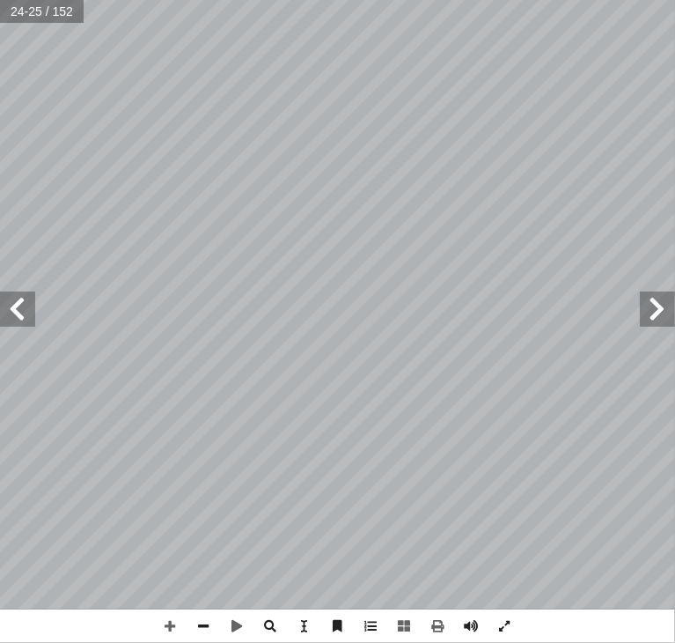
click at [11, 311] on span at bounding box center [17, 309] width 35 height 35
click at [13, 318] on span at bounding box center [17, 309] width 35 height 35
click at [14, 318] on span at bounding box center [17, 309] width 35 height 35
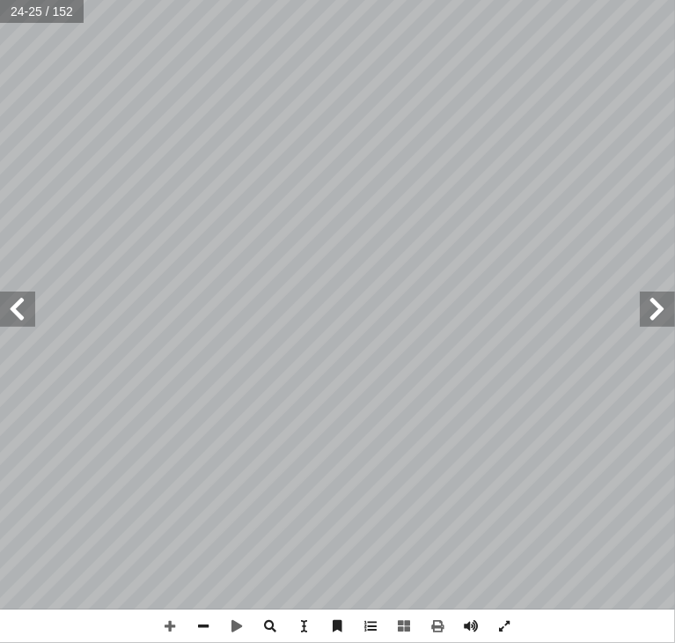
click at [14, 318] on span at bounding box center [17, 309] width 35 height 35
click at [17, 315] on span at bounding box center [17, 309] width 35 height 35
click at [17, 318] on span at bounding box center [17, 309] width 35 height 35
click at [652, 311] on span at bounding box center [657, 309] width 35 height 35
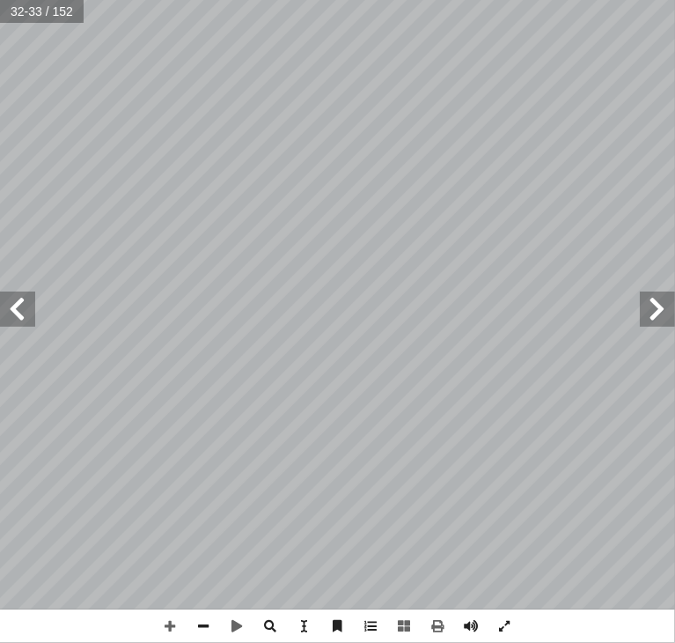
click at [652, 311] on span at bounding box center [657, 309] width 35 height 35
